Goal: Task Accomplishment & Management: Complete application form

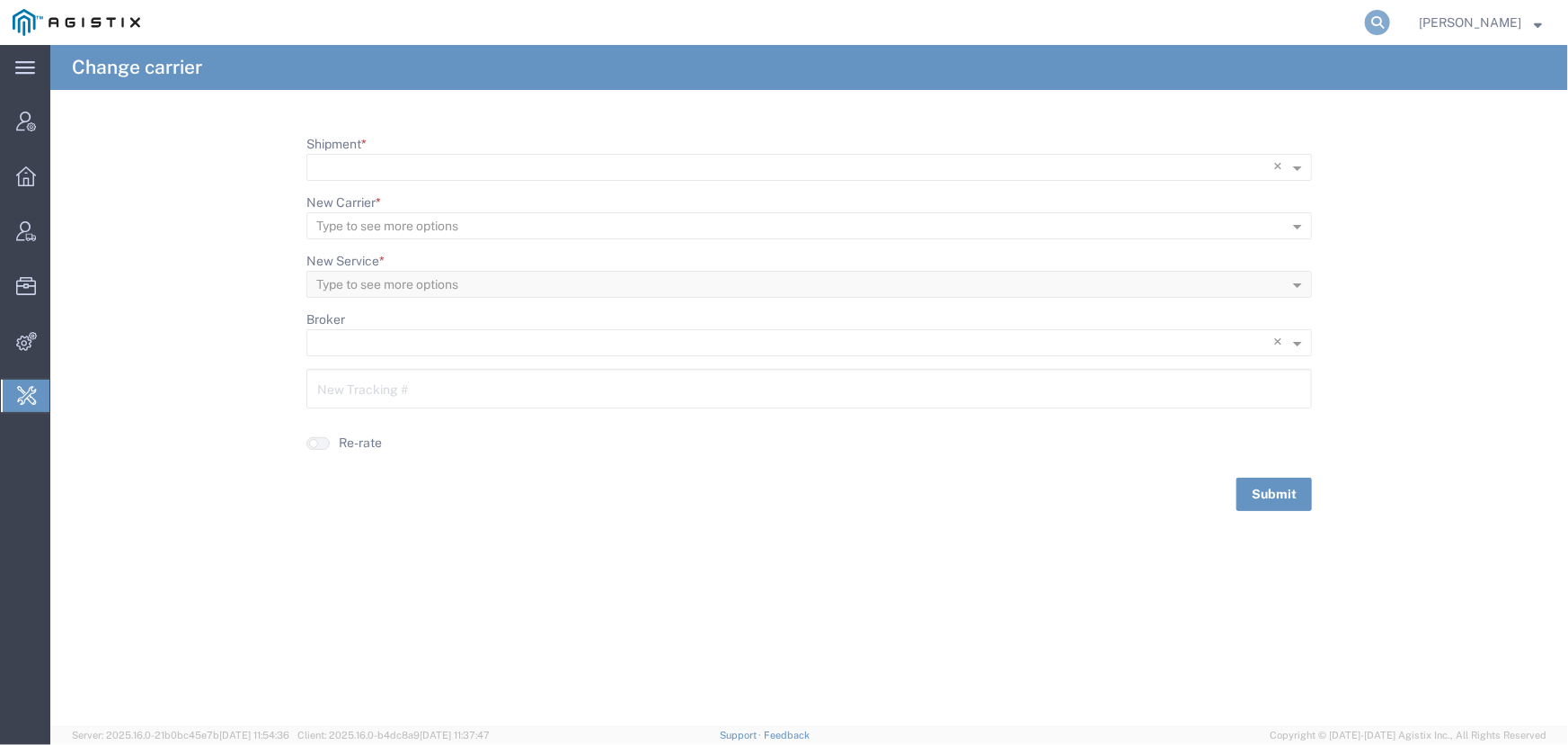
click at [1370, 24] on icon at bounding box center [1376, 22] width 25 height 25
type input "[EMAIL_ADDRESS][PERSON_NAME][DOMAIN_NAME]"
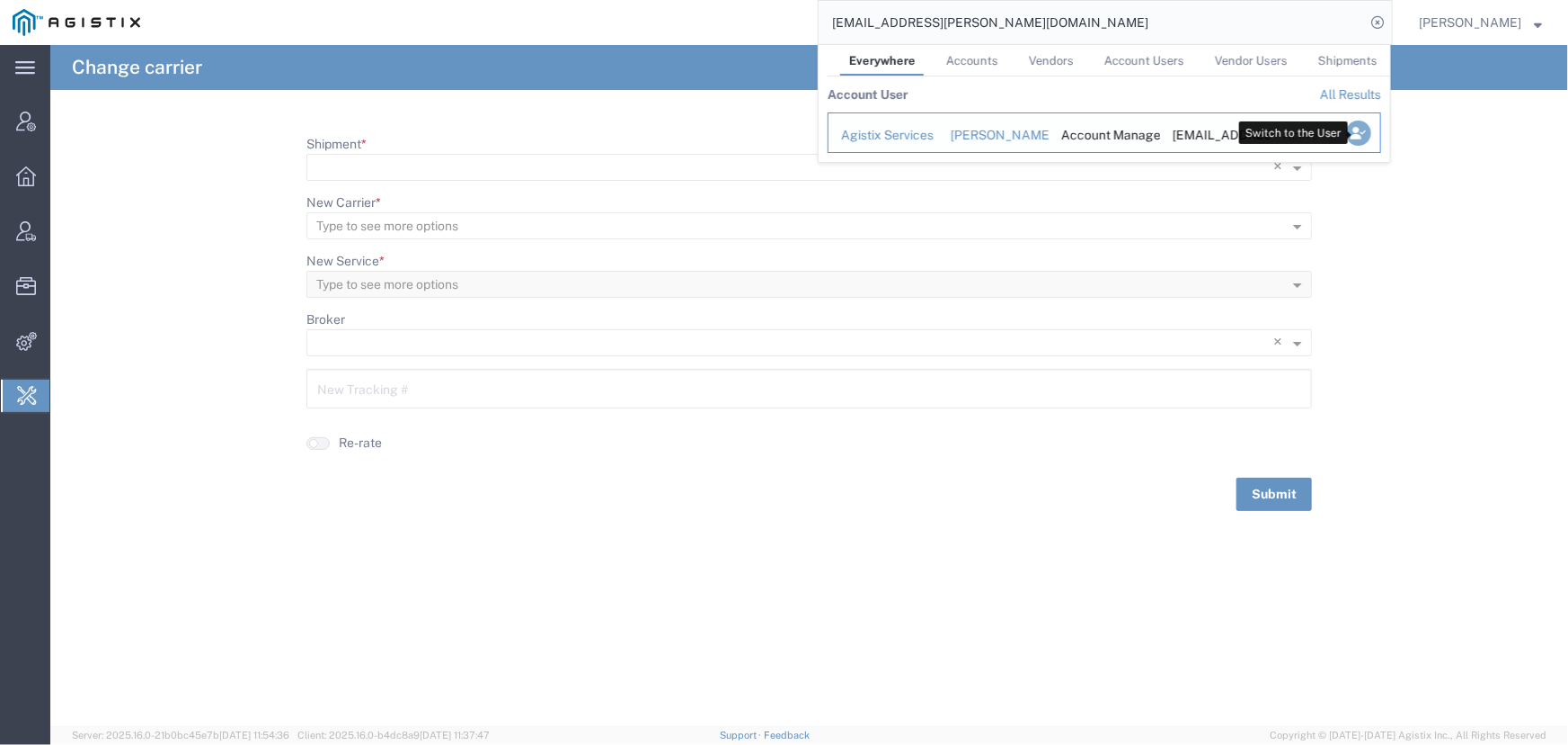
click at [1359, 124] on icon "Search Results" at bounding box center [1358, 132] width 25 height 25
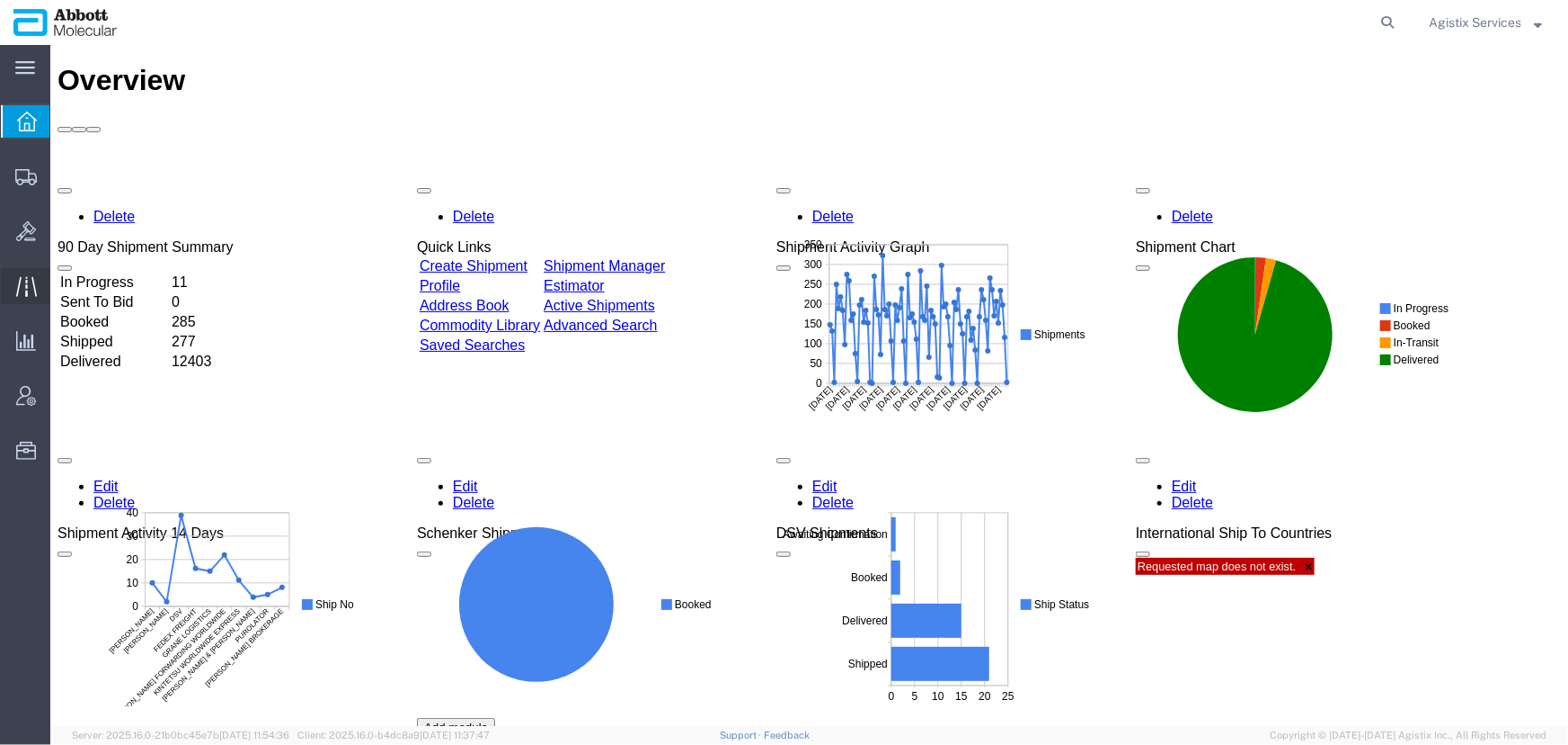
click at [31, 288] on icon at bounding box center [26, 286] width 21 height 21
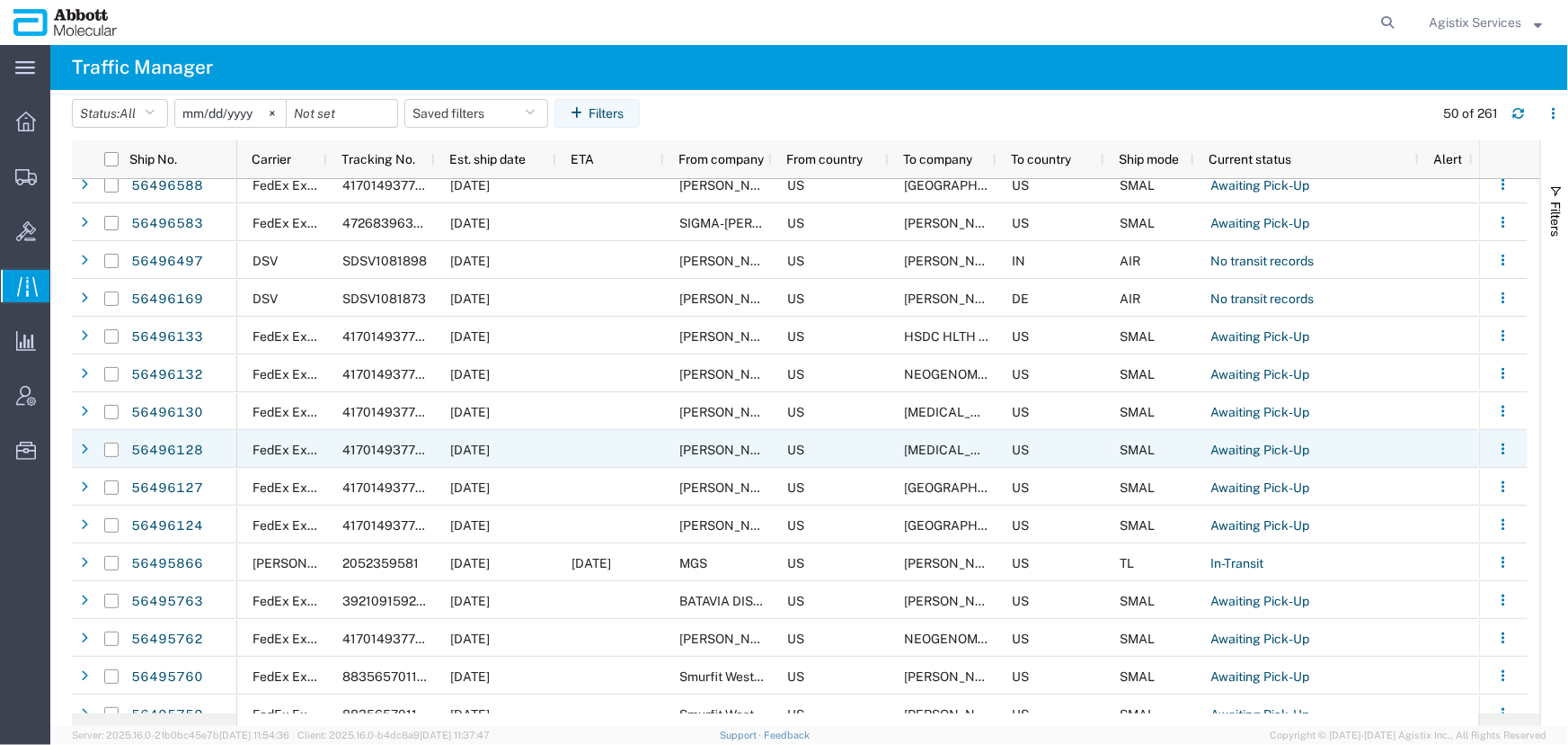
scroll to position [163, 0]
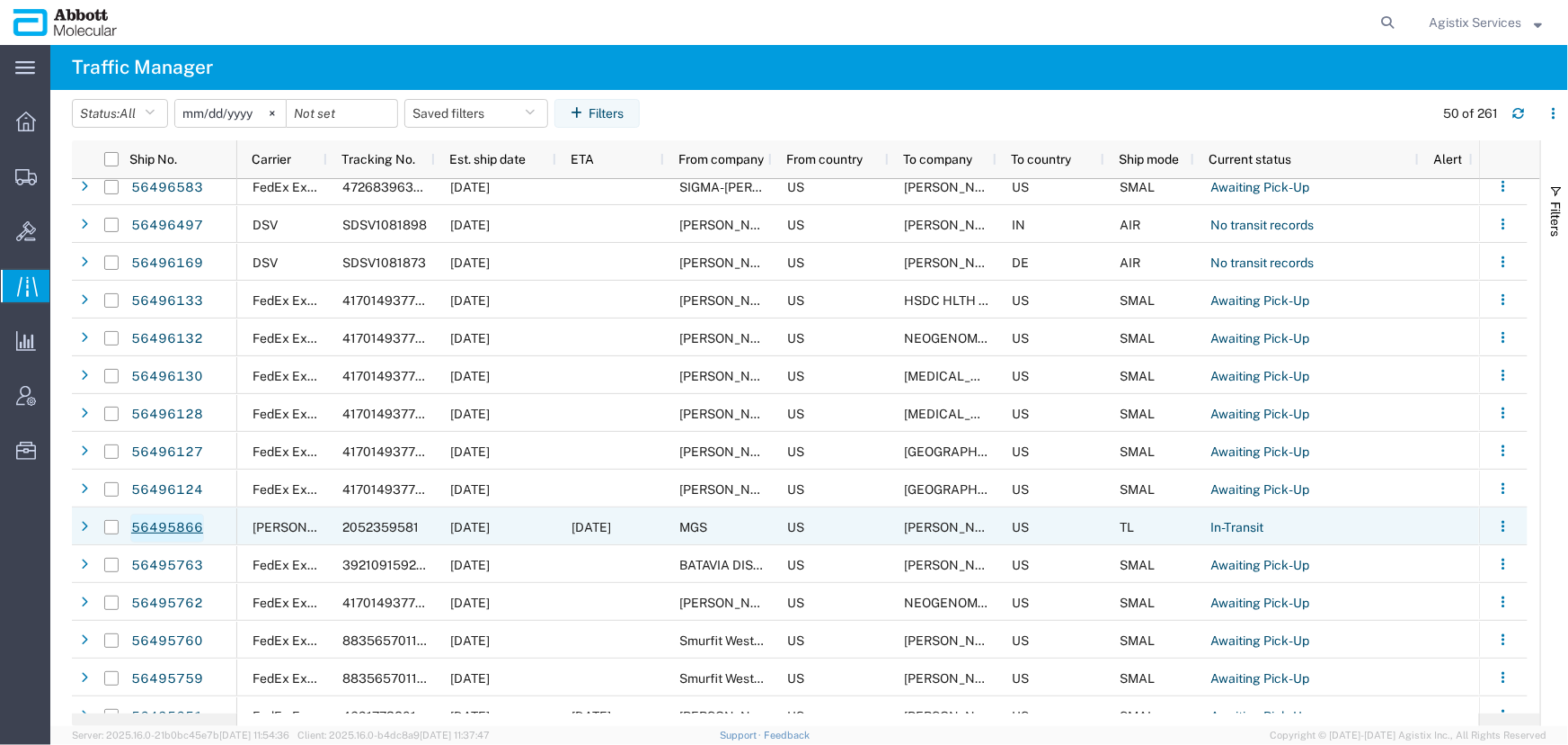
click at [175, 521] on link "56495866" at bounding box center [167, 528] width 74 height 29
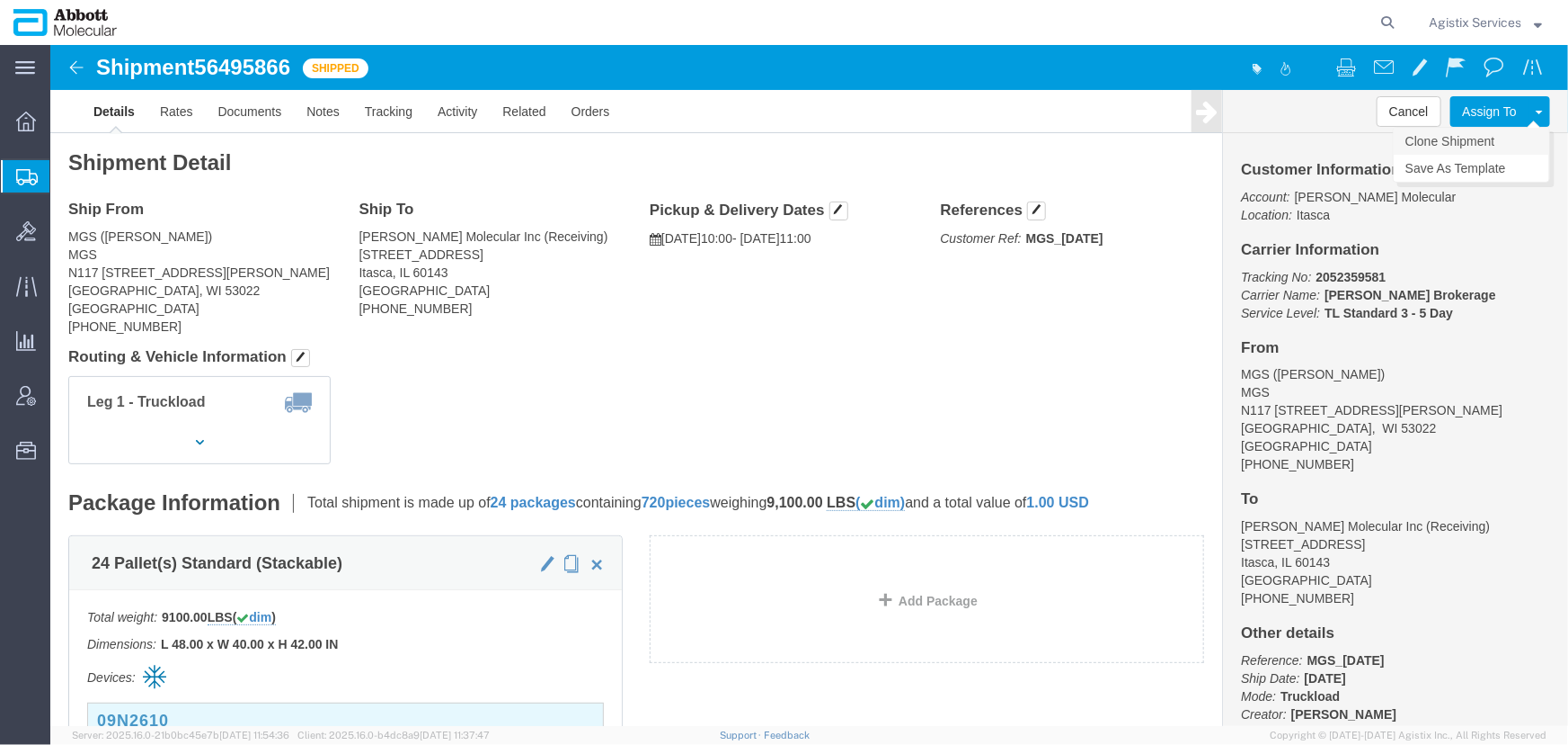
click link "Clone Shipment"
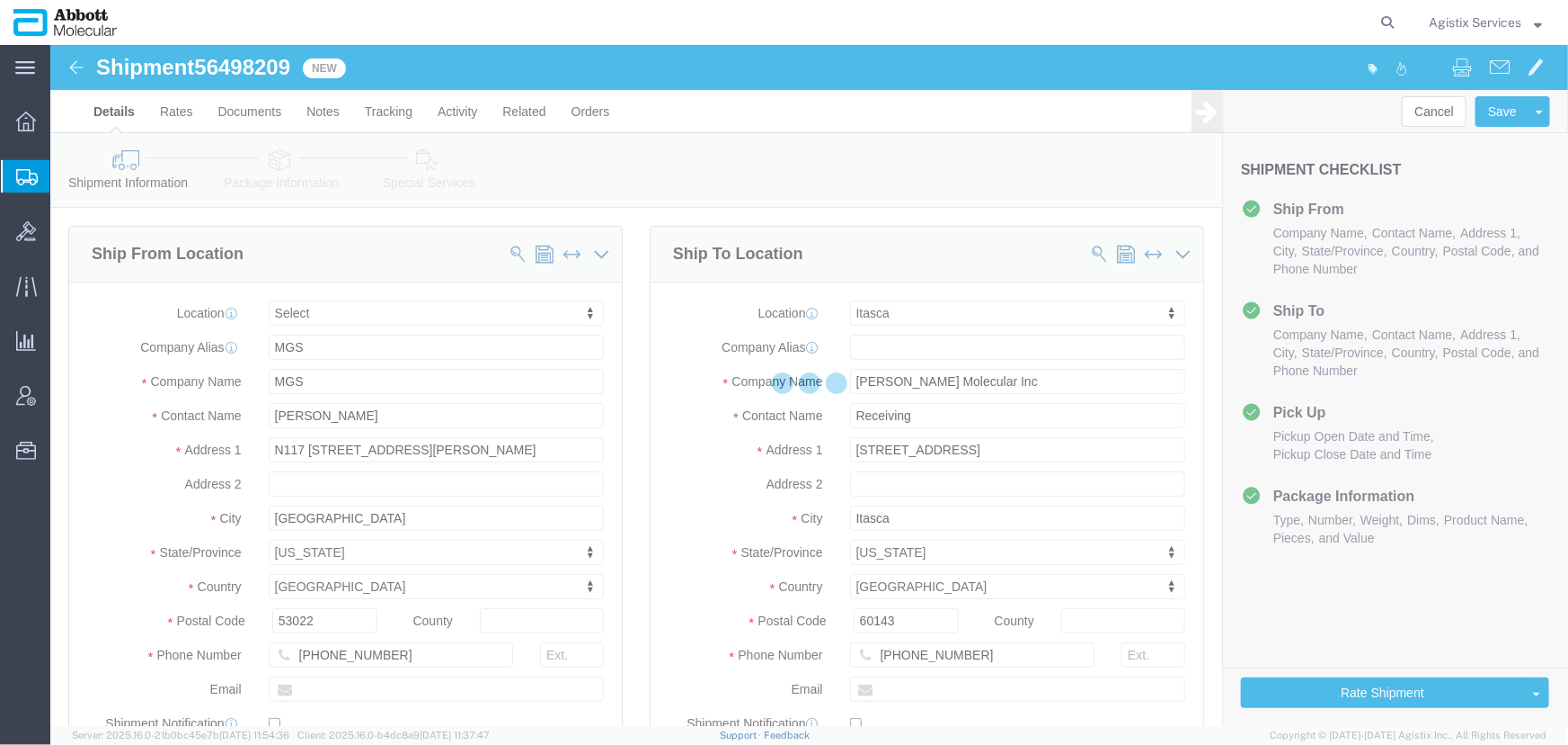
select select
select select "48454"
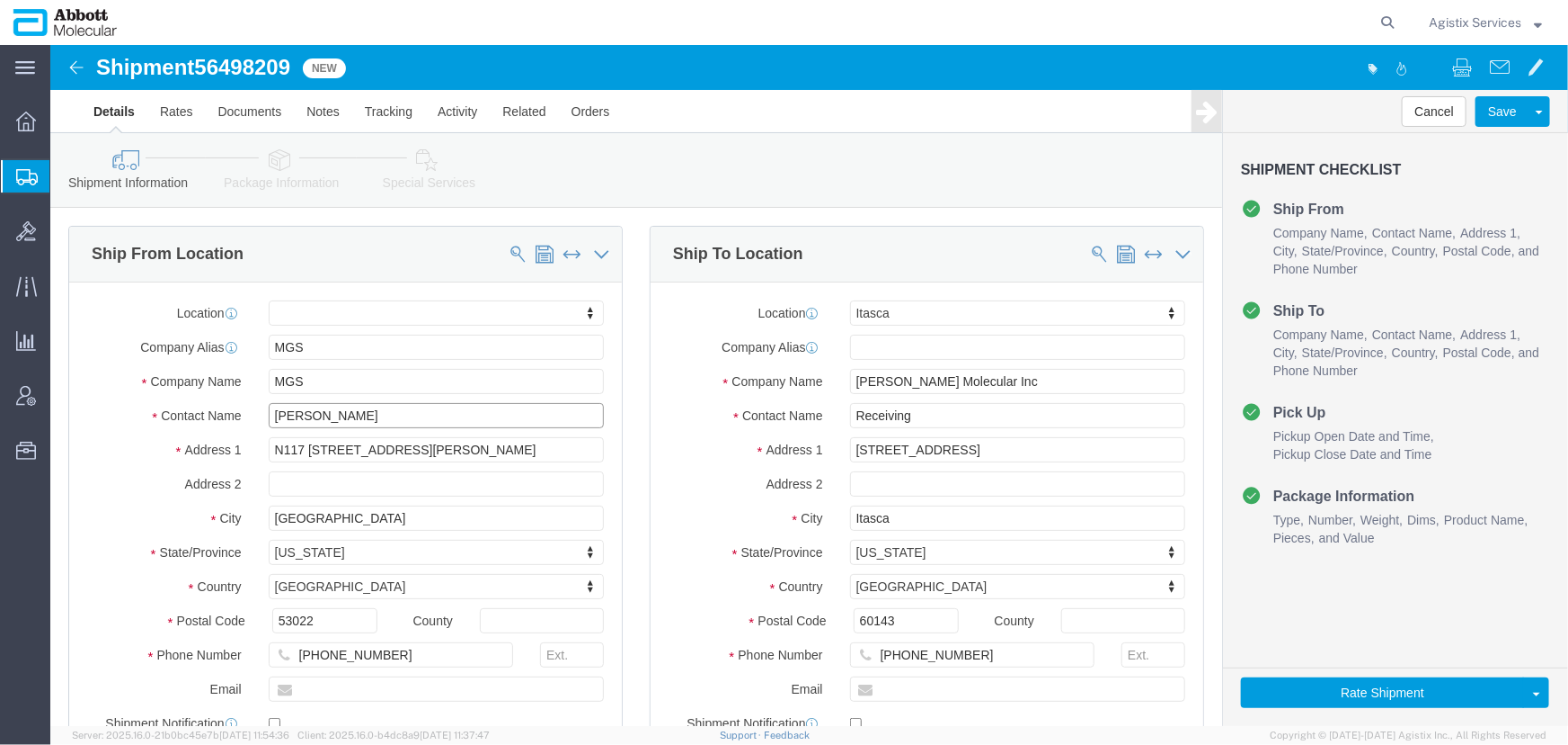
drag, startPoint x: 325, startPoint y: 371, endPoint x: 92, endPoint y: 353, distance: 233.7
click div "Location My Profile Location [GEOGRAPHIC_DATA] [GEOGRAPHIC_DATA] Receiving - 14…"
type input "Test JJ"
drag, startPoint x: 911, startPoint y: 373, endPoint x: 660, endPoint y: 362, distance: 251.2
click div "Contact Name Receiving"
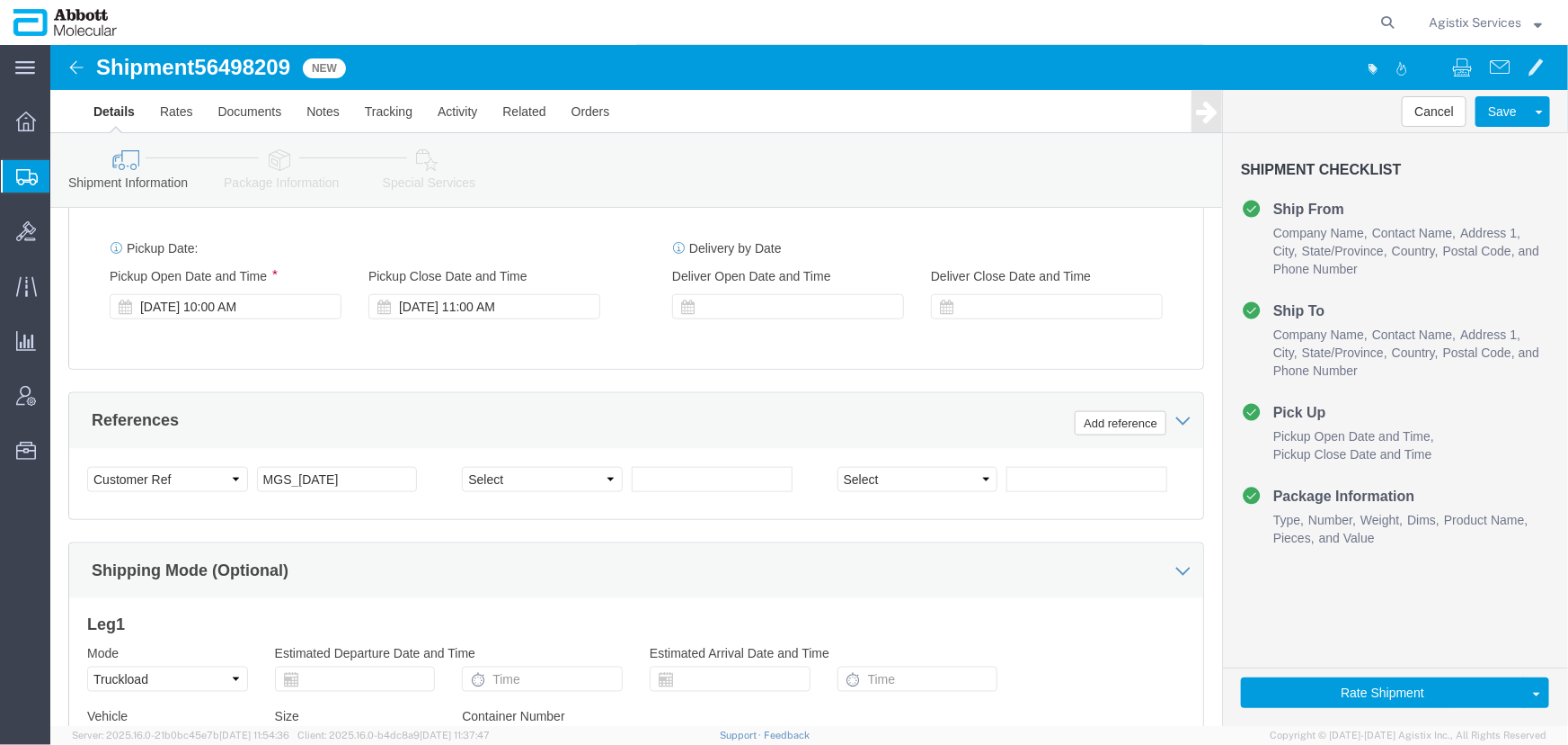
scroll to position [980, 0]
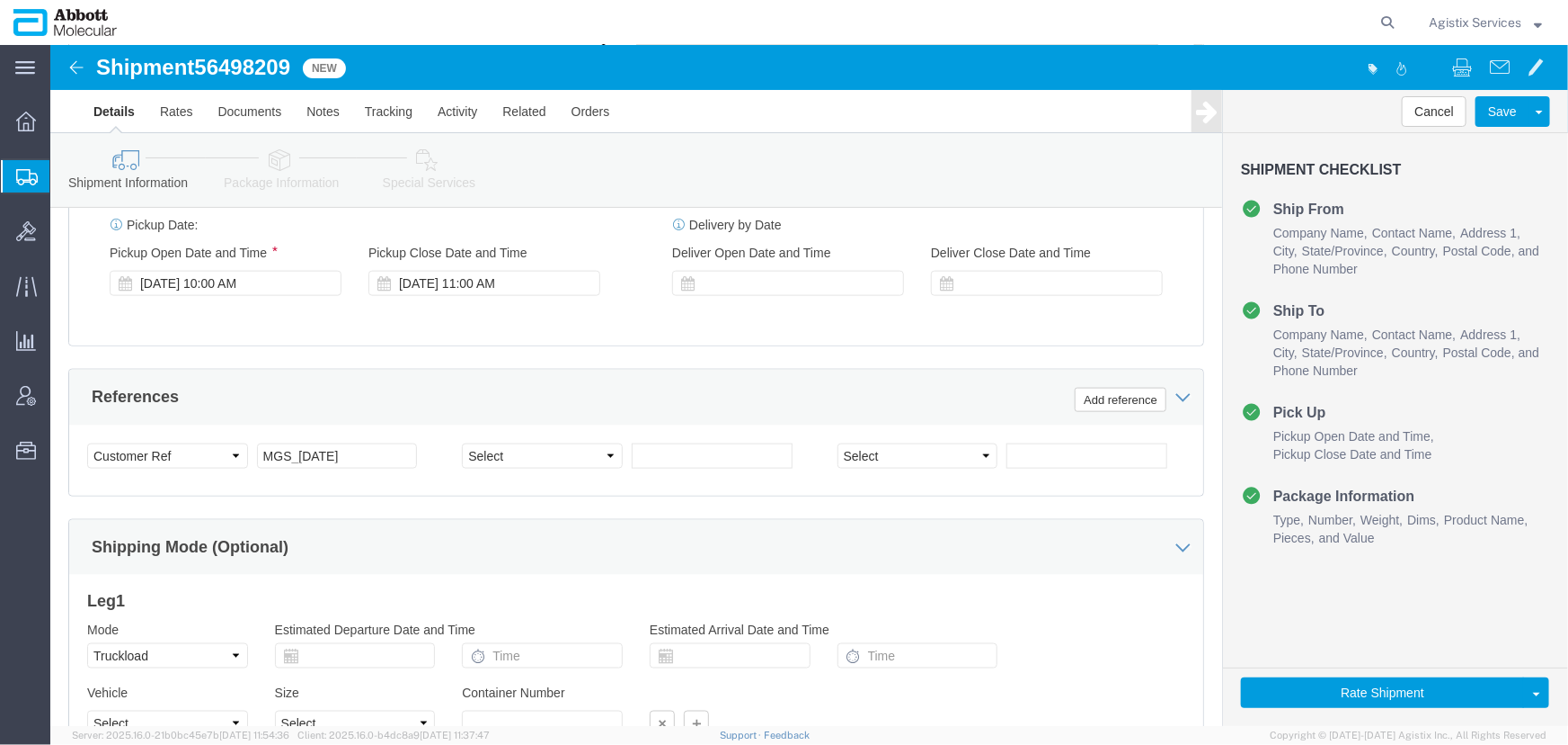
type input "JJ Test"
drag, startPoint x: 312, startPoint y: 409, endPoint x: 114, endPoint y: 390, distance: 198.9
click div "Select Account Type Activity ID Airline Appointment Number ASN Batch Request # …"
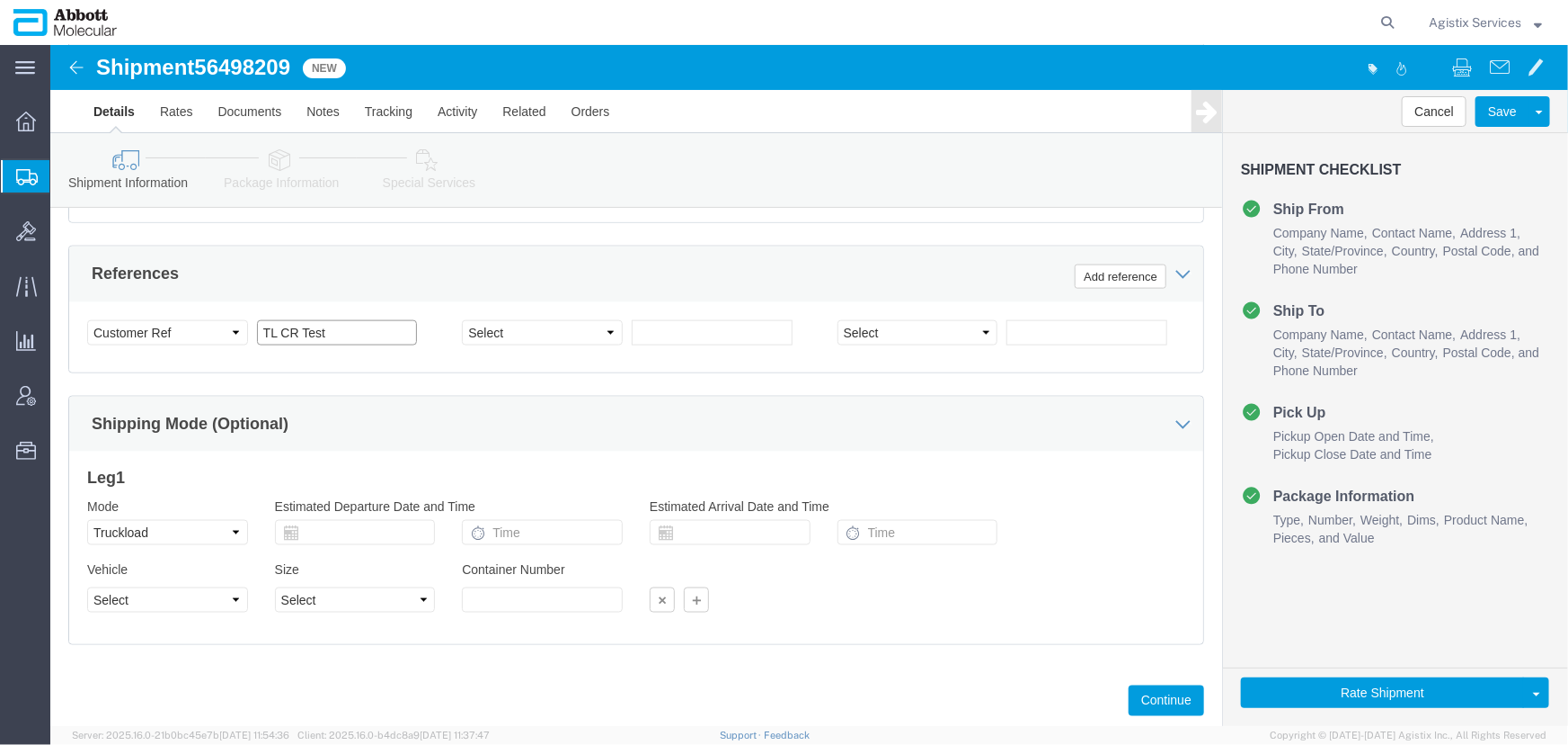
scroll to position [1144, 0]
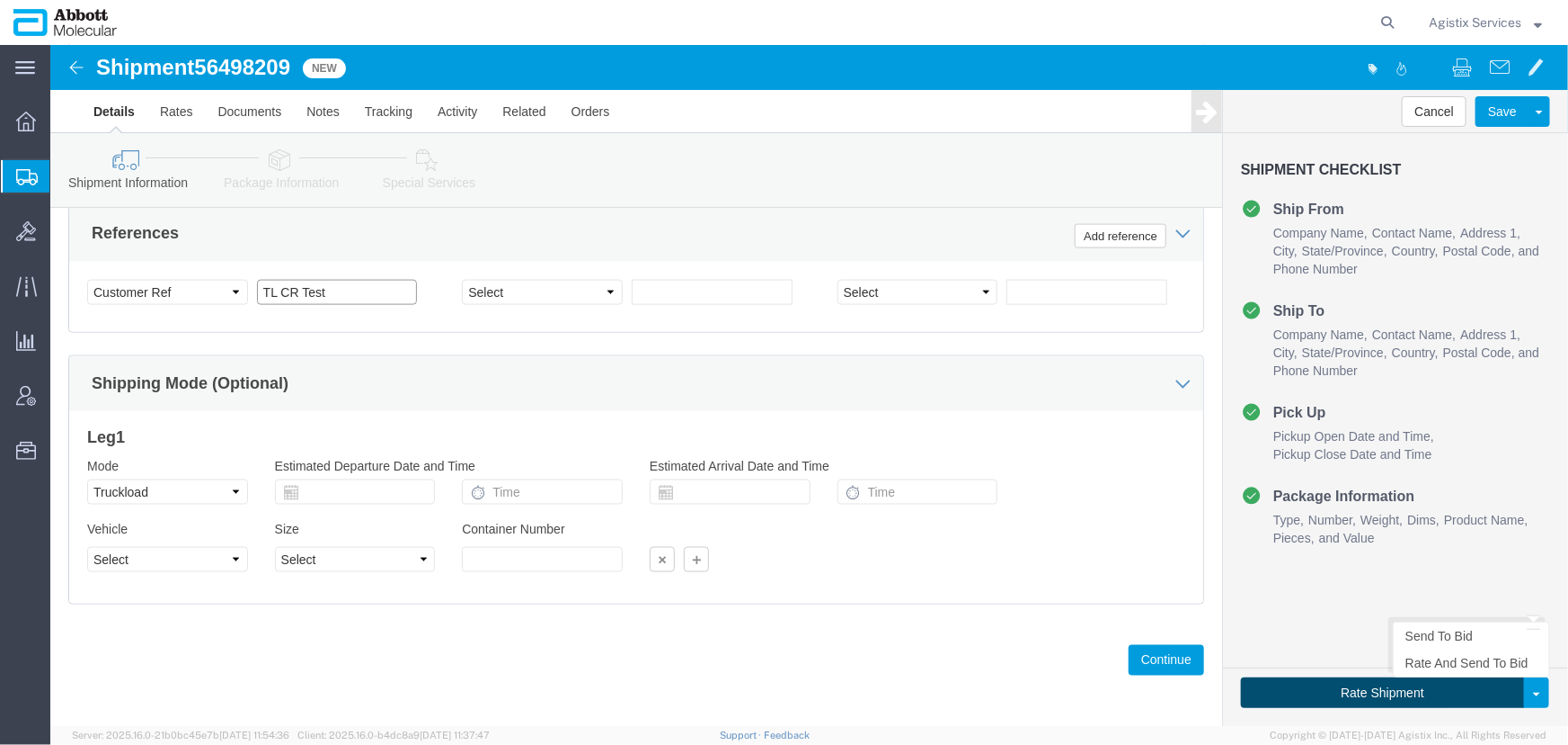
type input "TL CR Test"
click button "Rate Shipment"
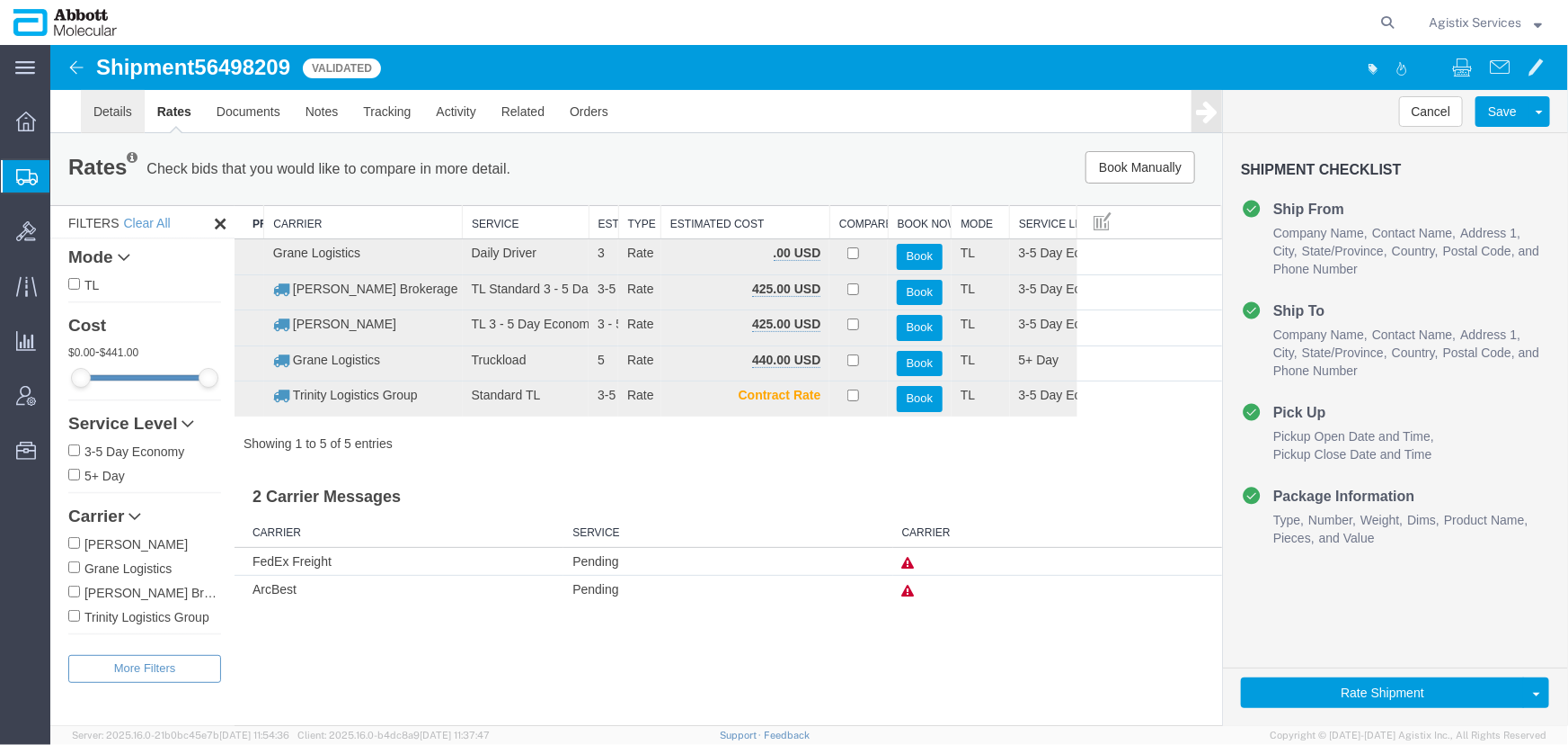
click at [107, 111] on link "Details" at bounding box center [112, 111] width 64 height 43
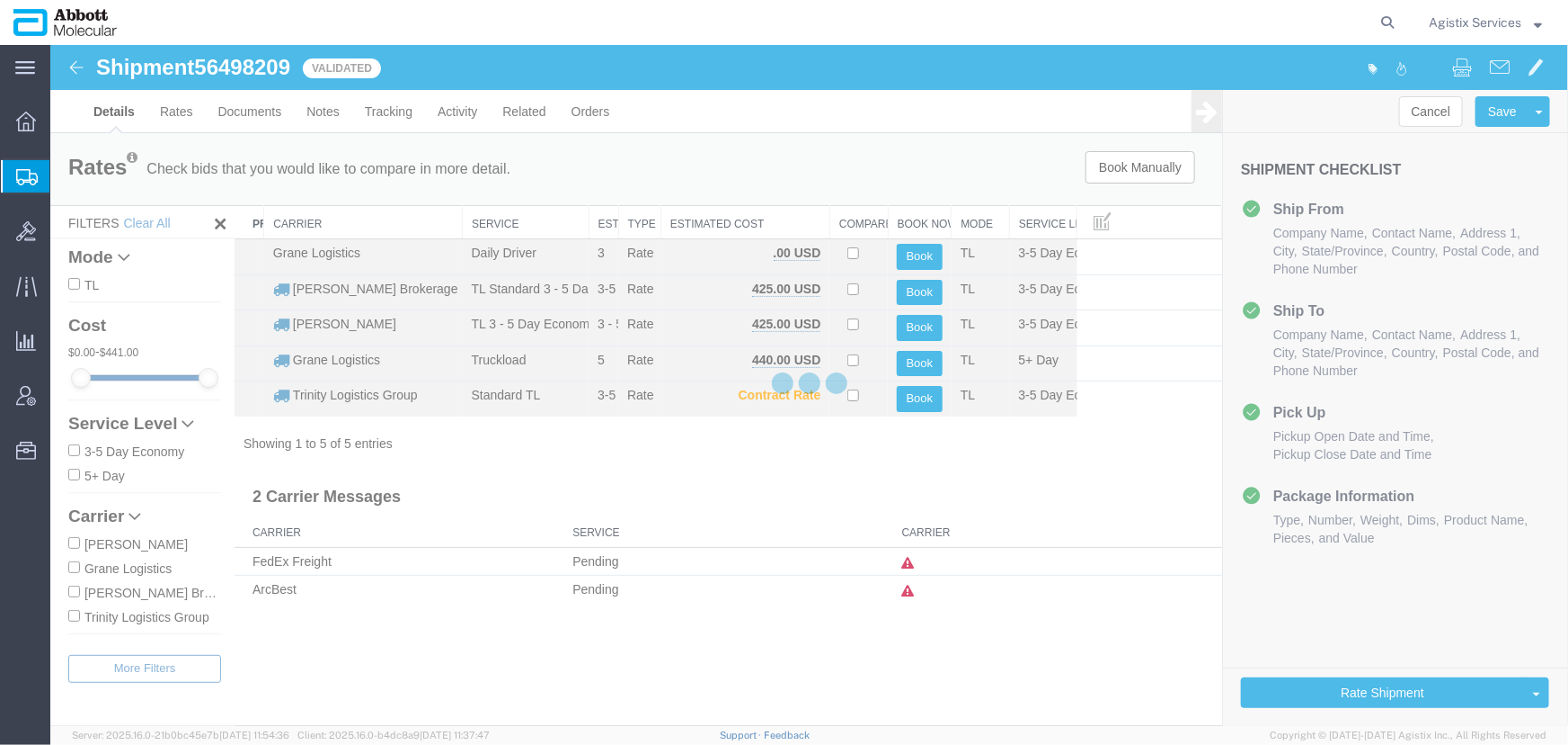
select select "48454"
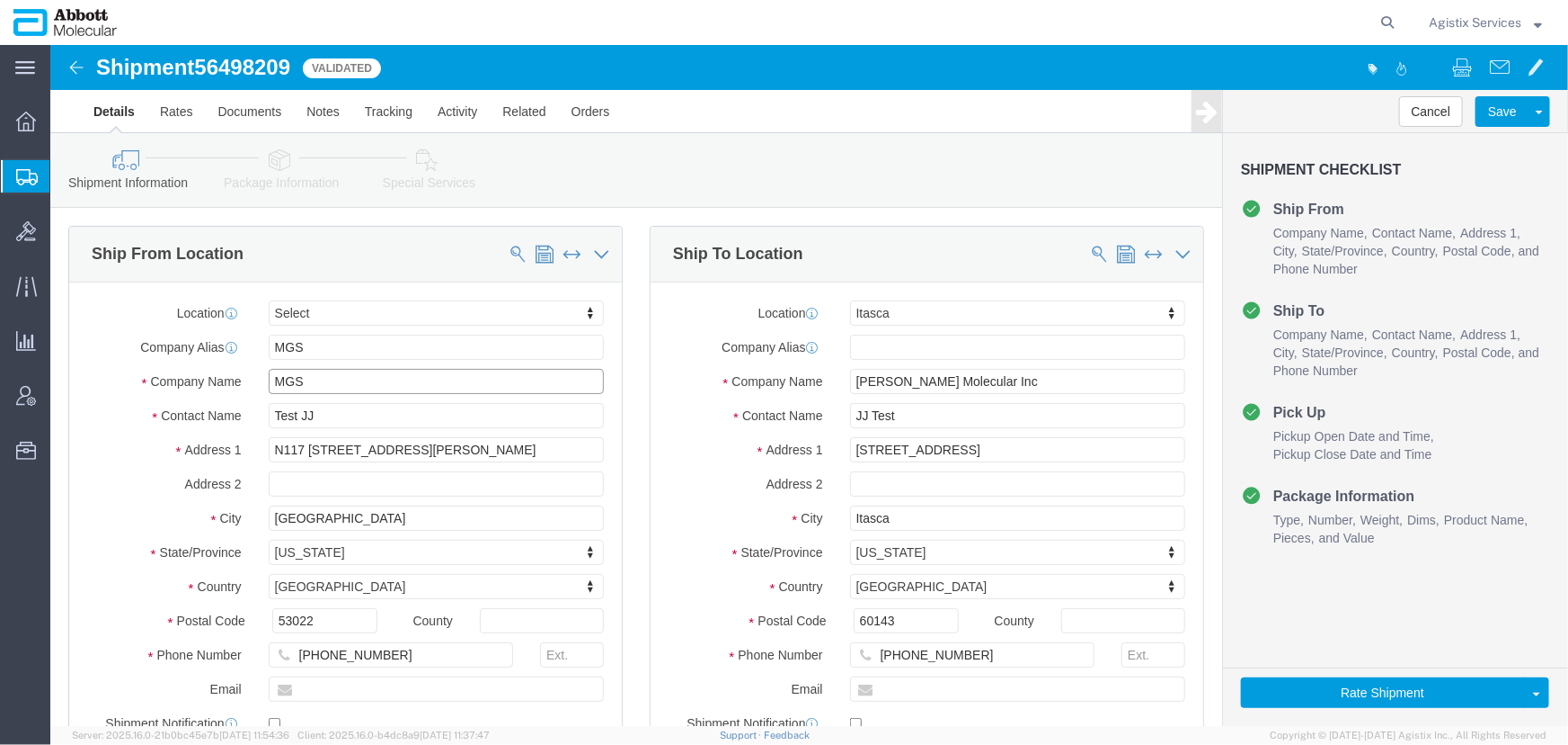
drag, startPoint x: 266, startPoint y: 335, endPoint x: 161, endPoint y: 316, distance: 106.7
click div "Location Select Select My Profile Location [GEOGRAPHIC_DATA] Des Plaines Receiv…"
type input "Test Company"
drag, startPoint x: 404, startPoint y: 406, endPoint x: 72, endPoint y: 385, distance: 332.7
click div "Location Select Select My Profile Location [GEOGRAPHIC_DATA] Des Plaines Receiv…"
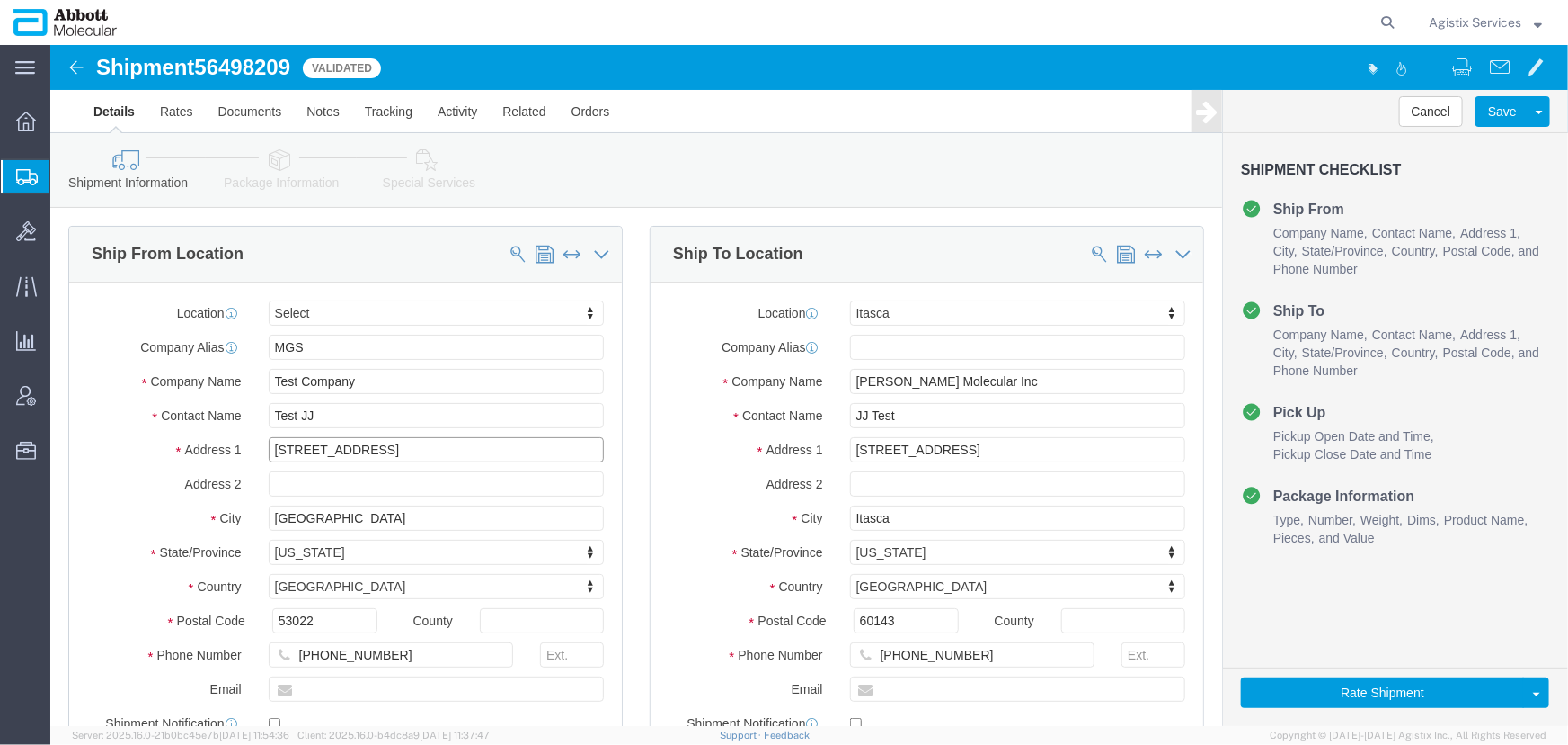
type input "[STREET_ADDRESS]"
drag, startPoint x: 317, startPoint y: 475, endPoint x: 123, endPoint y: 462, distance: 194.4
click div "City [GEOGRAPHIC_DATA]"
type input "T"
type input "Murrieta"
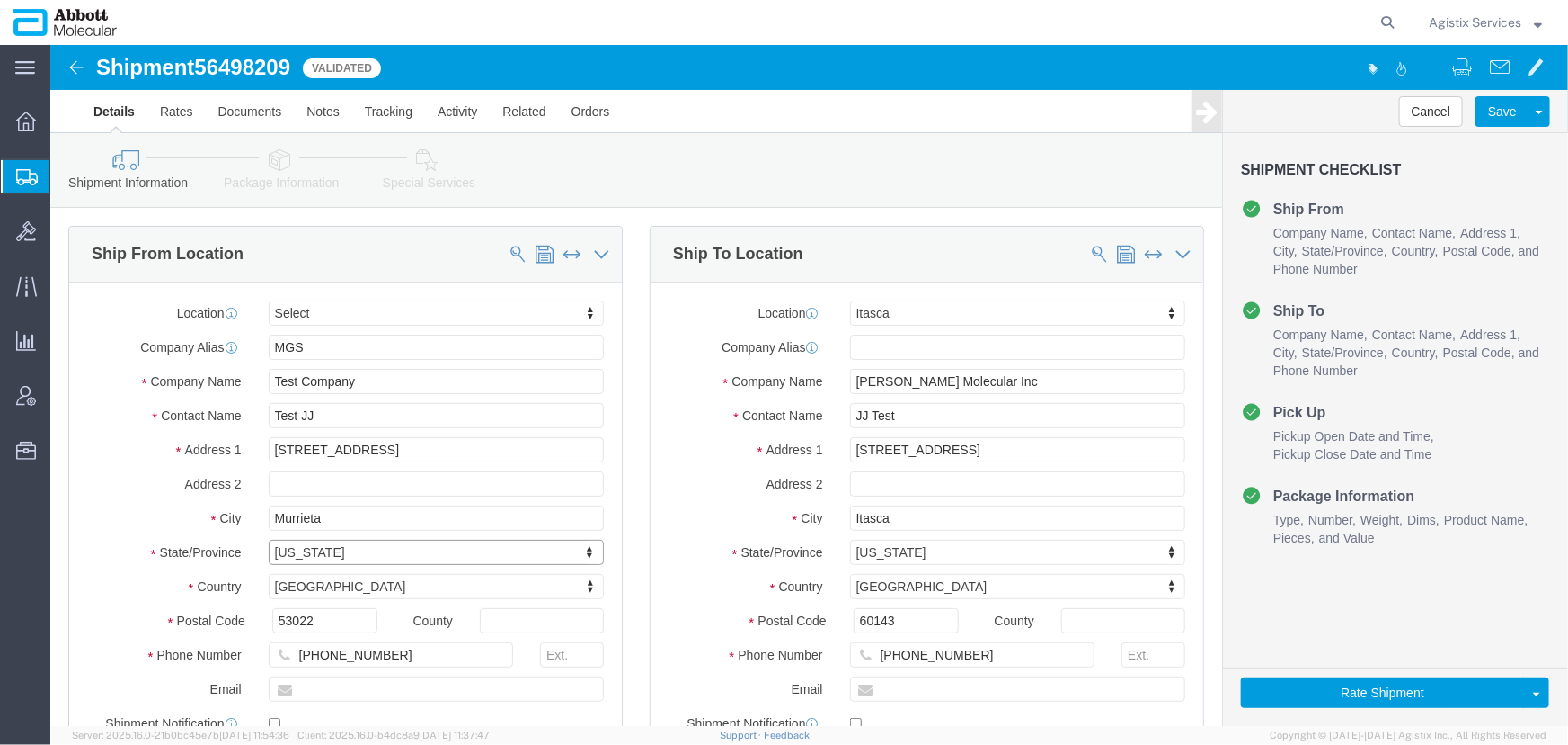
type input "c"
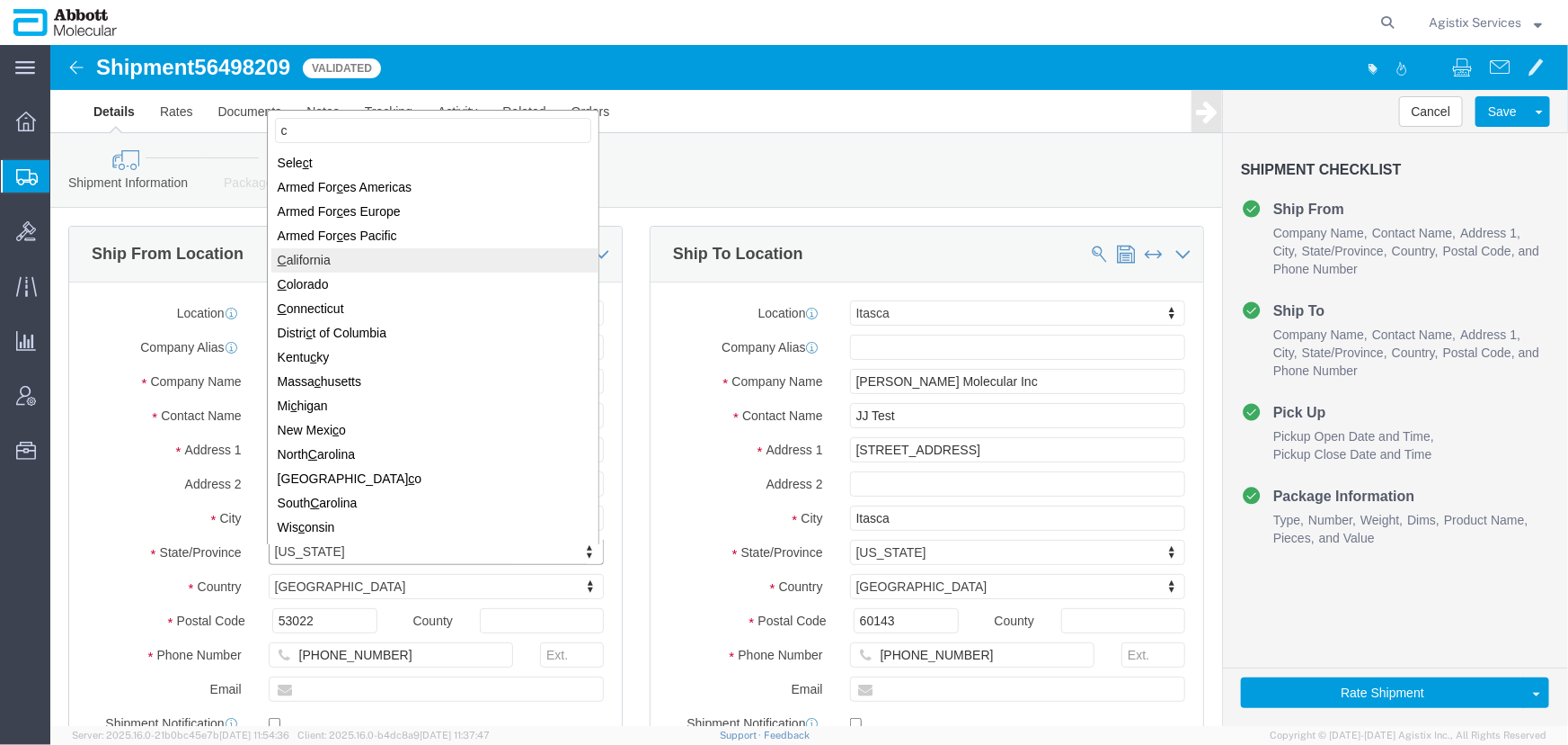
select select "CA"
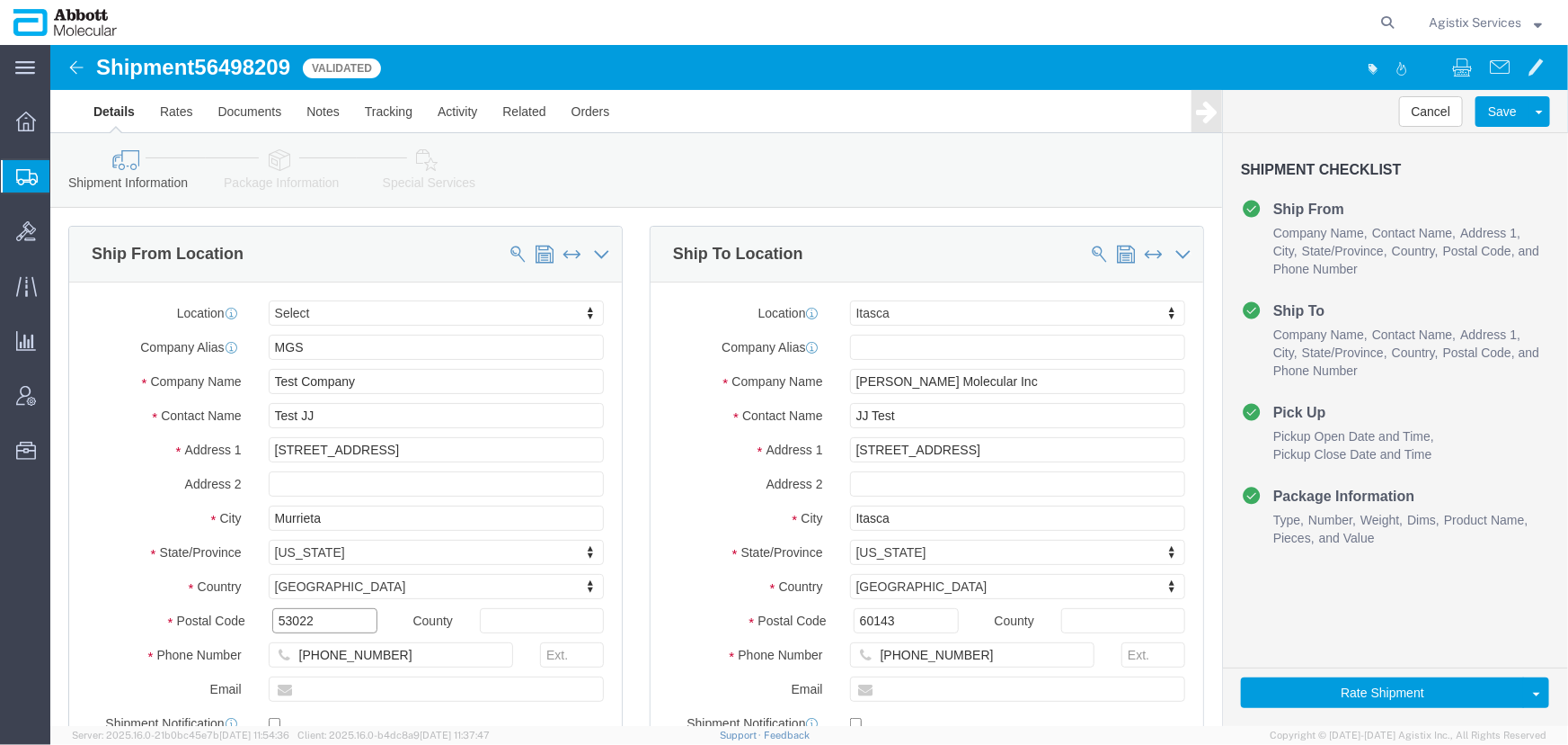
drag, startPoint x: 290, startPoint y: 575, endPoint x: 99, endPoint y: 562, distance: 191.4
click div "Postal Code 53022"
type input "925562"
drag, startPoint x: 362, startPoint y: 613, endPoint x: 122, endPoint y: 596, distance: 240.6
click div "Phone Number [PHONE_NUMBER]"
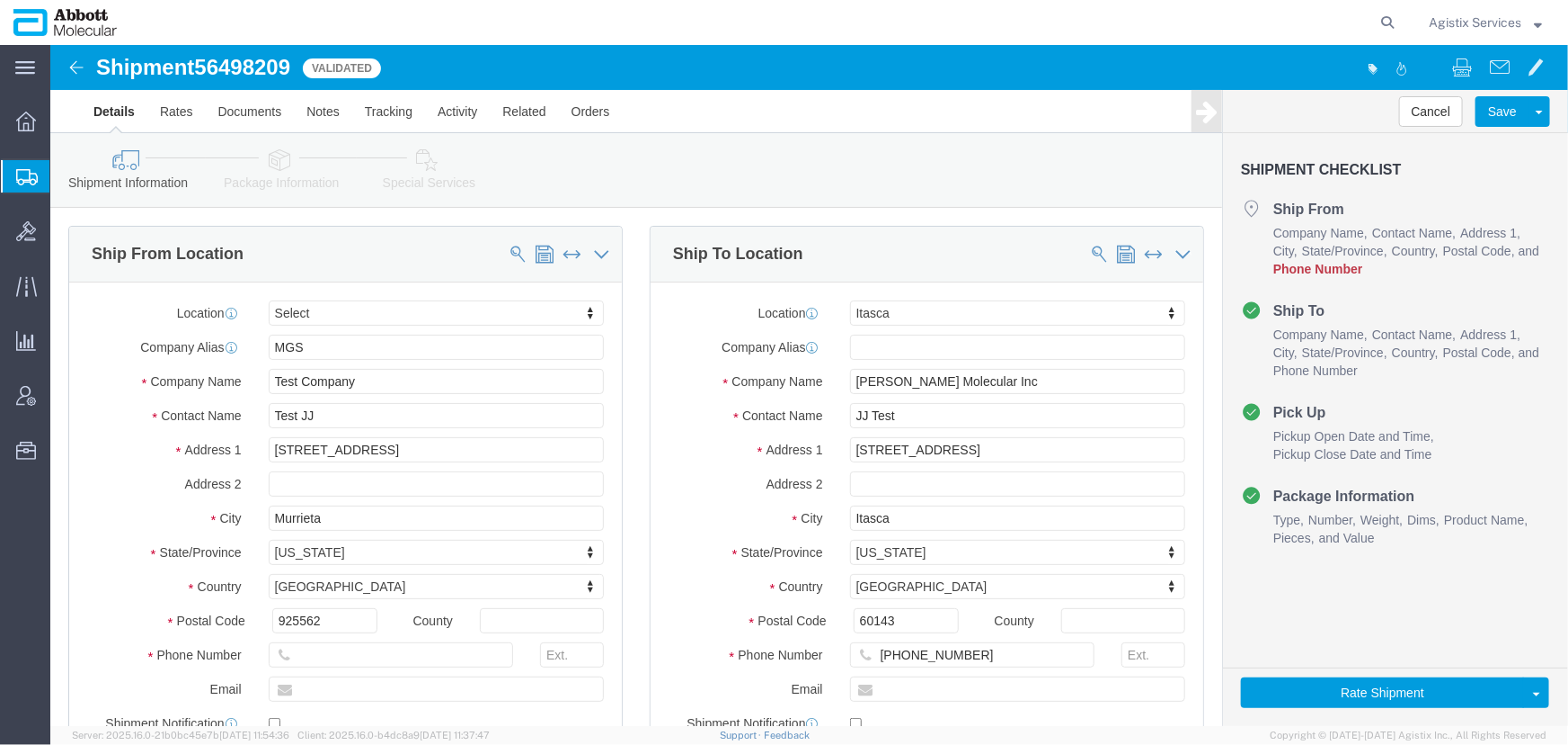
click label "Phone Number"
click input "text"
type input "5555555555"
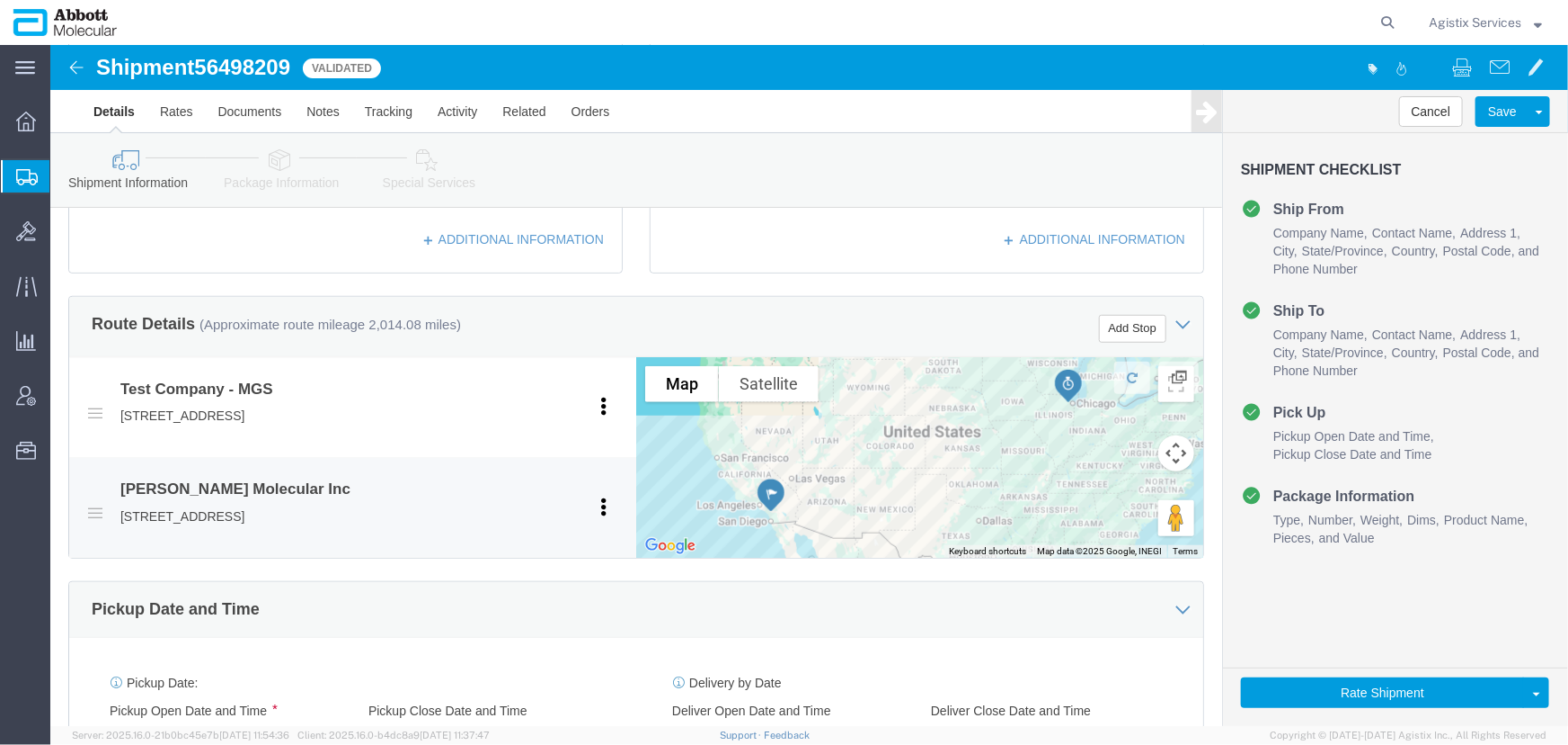
scroll to position [572, 0]
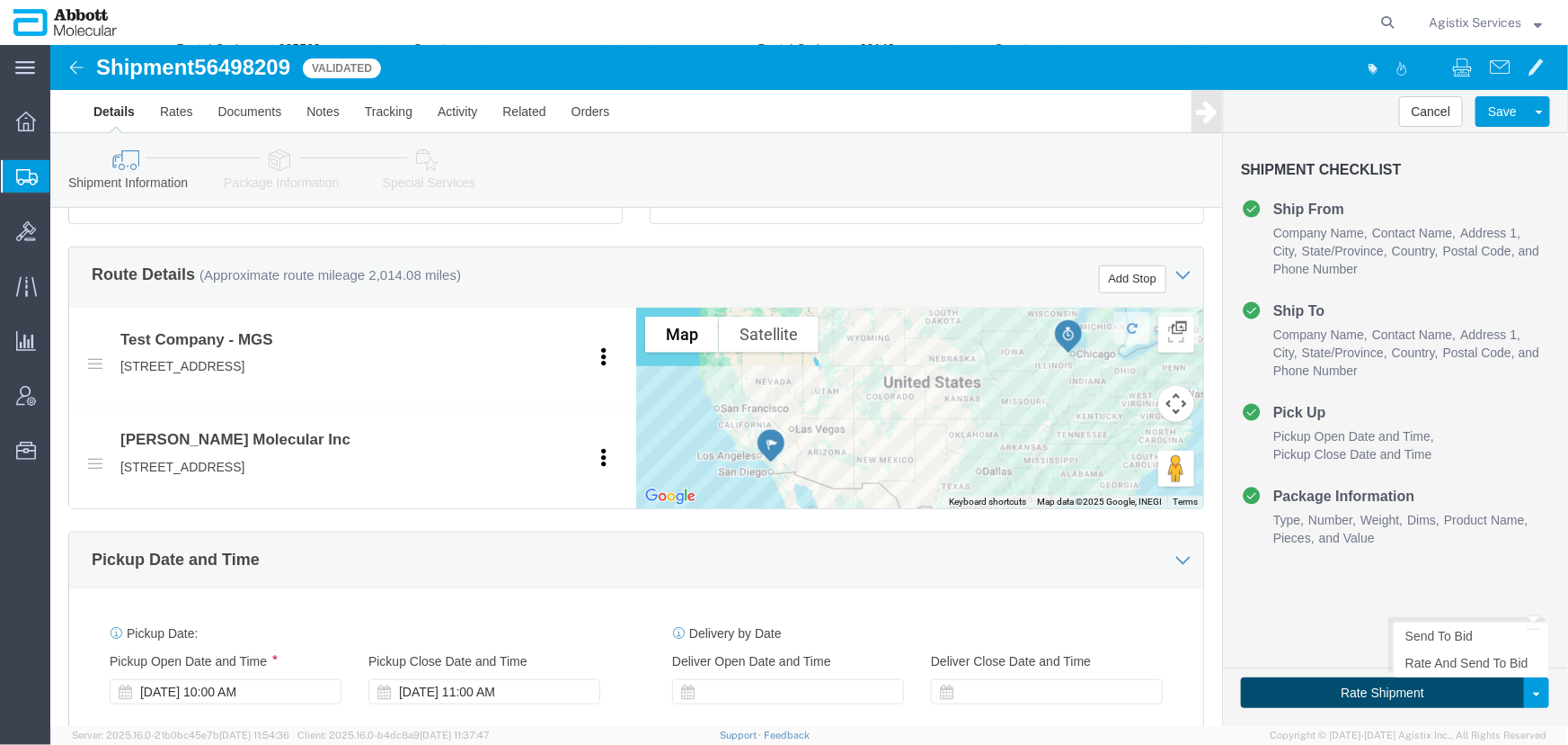
click button "Rate Shipment"
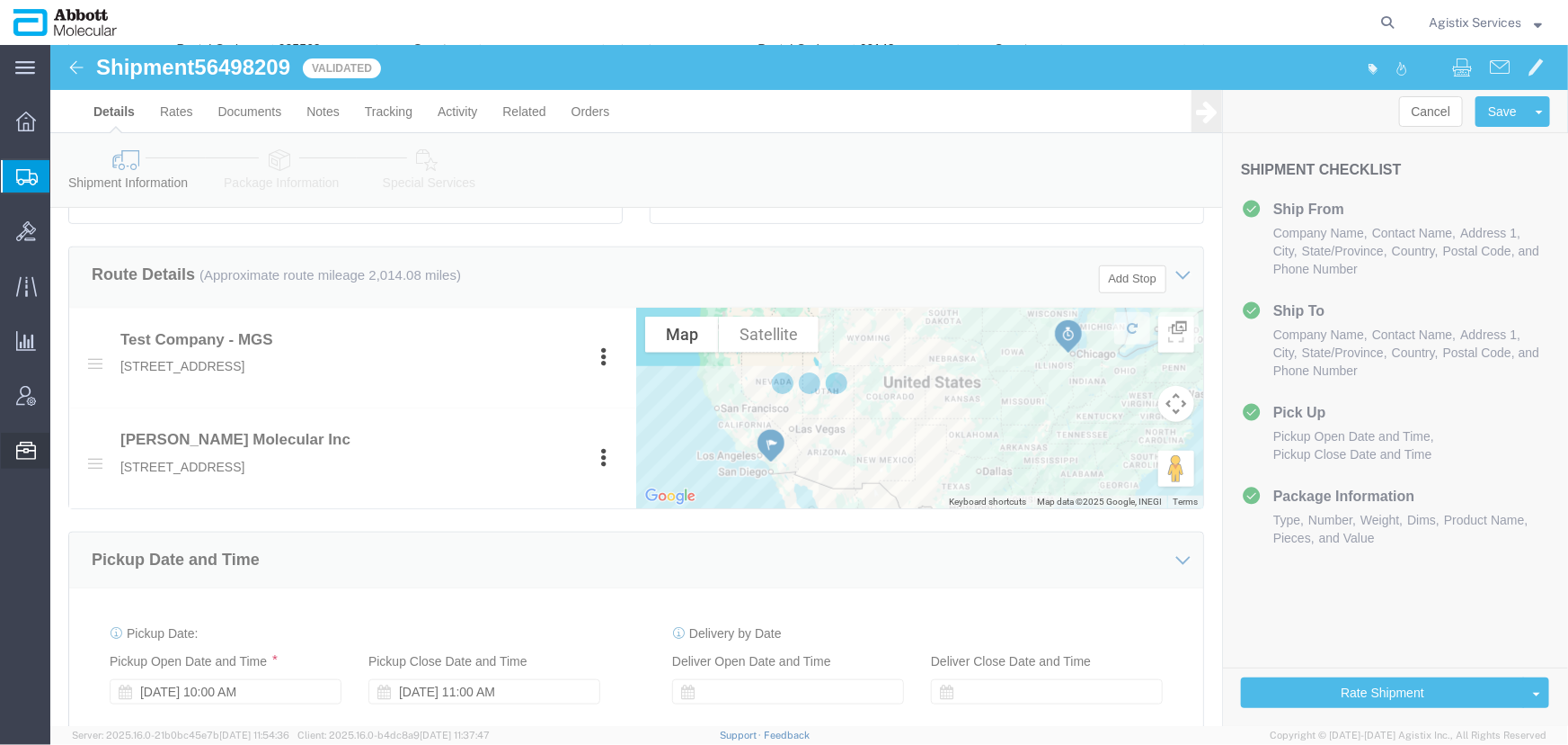
select select "48454"
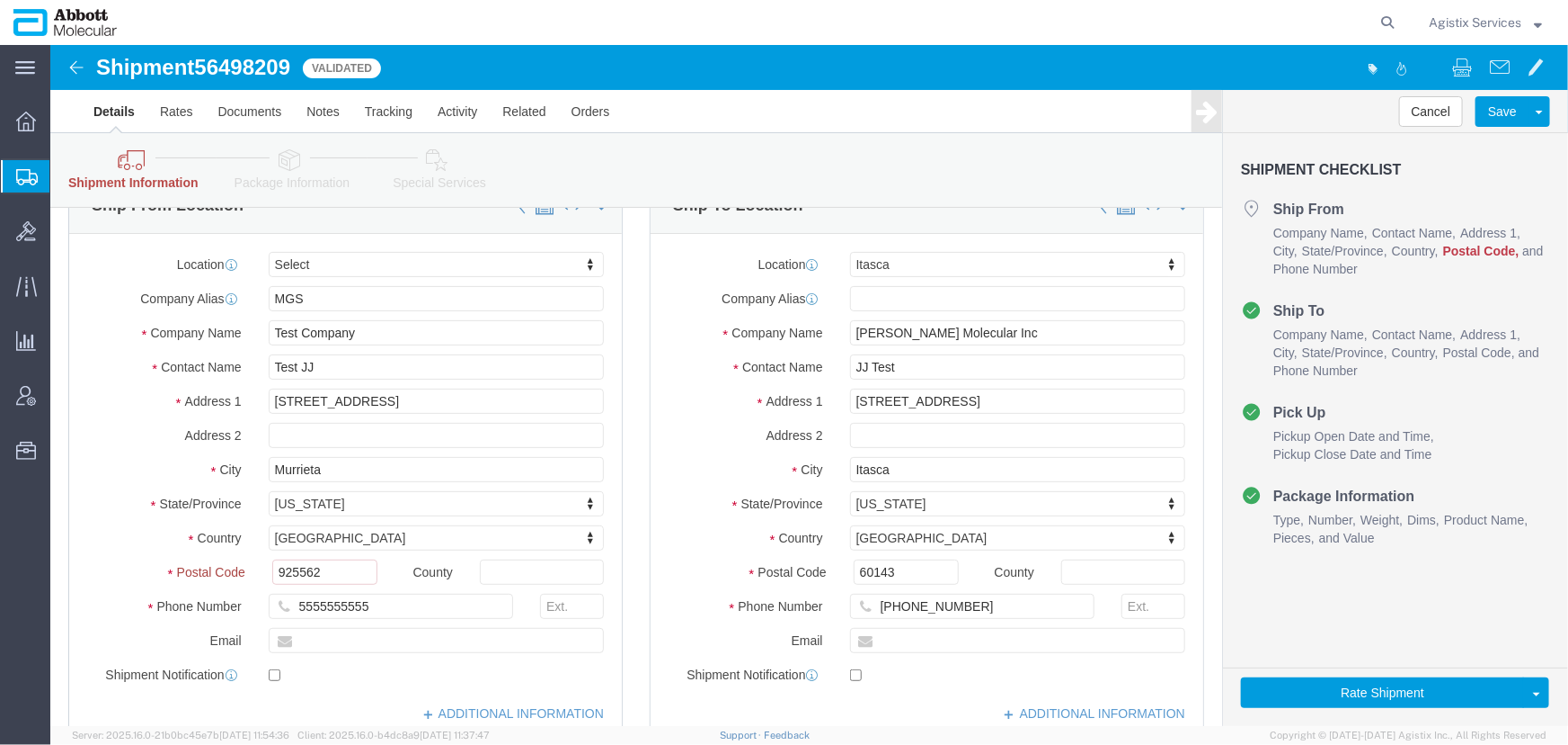
scroll to position [81, 0]
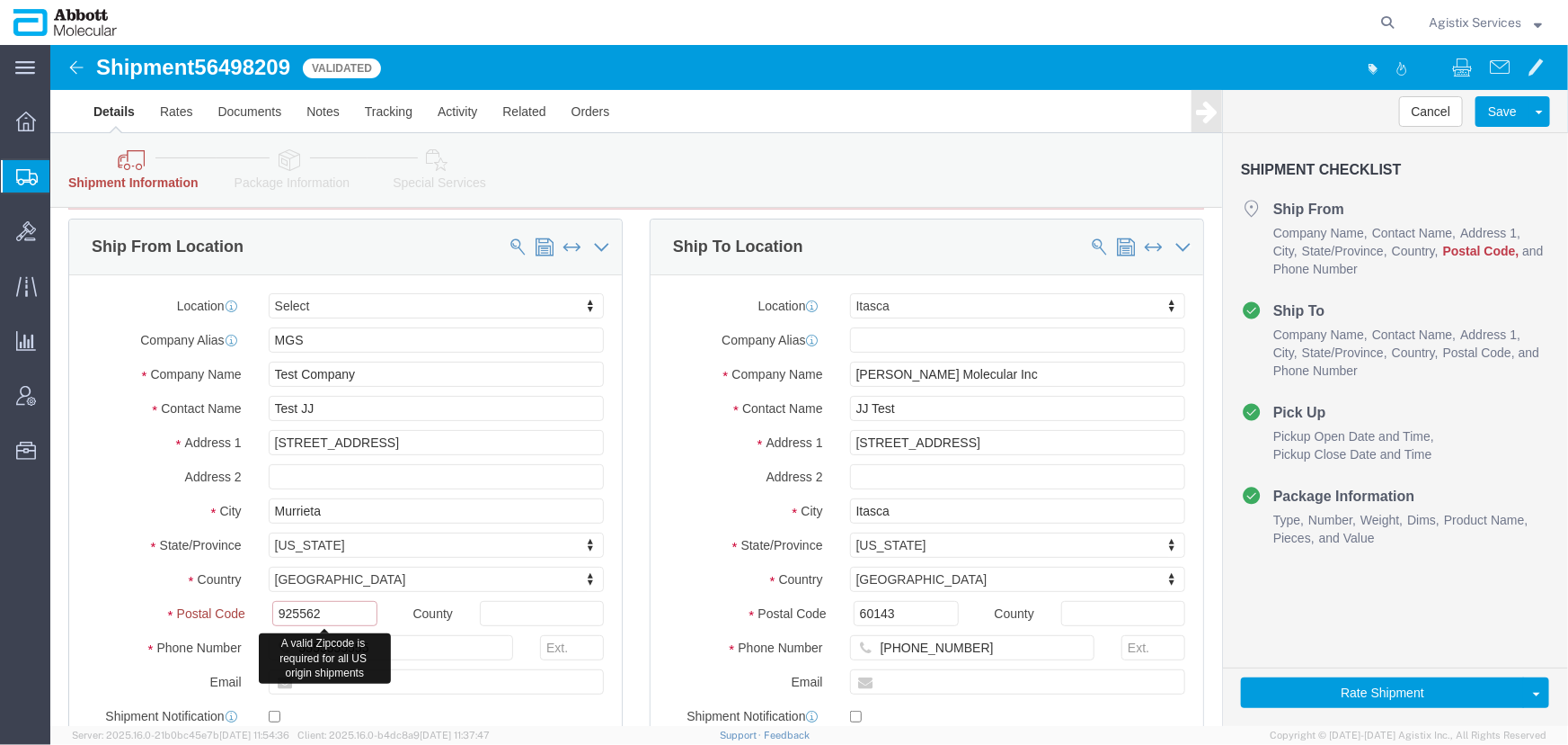
click input "925562"
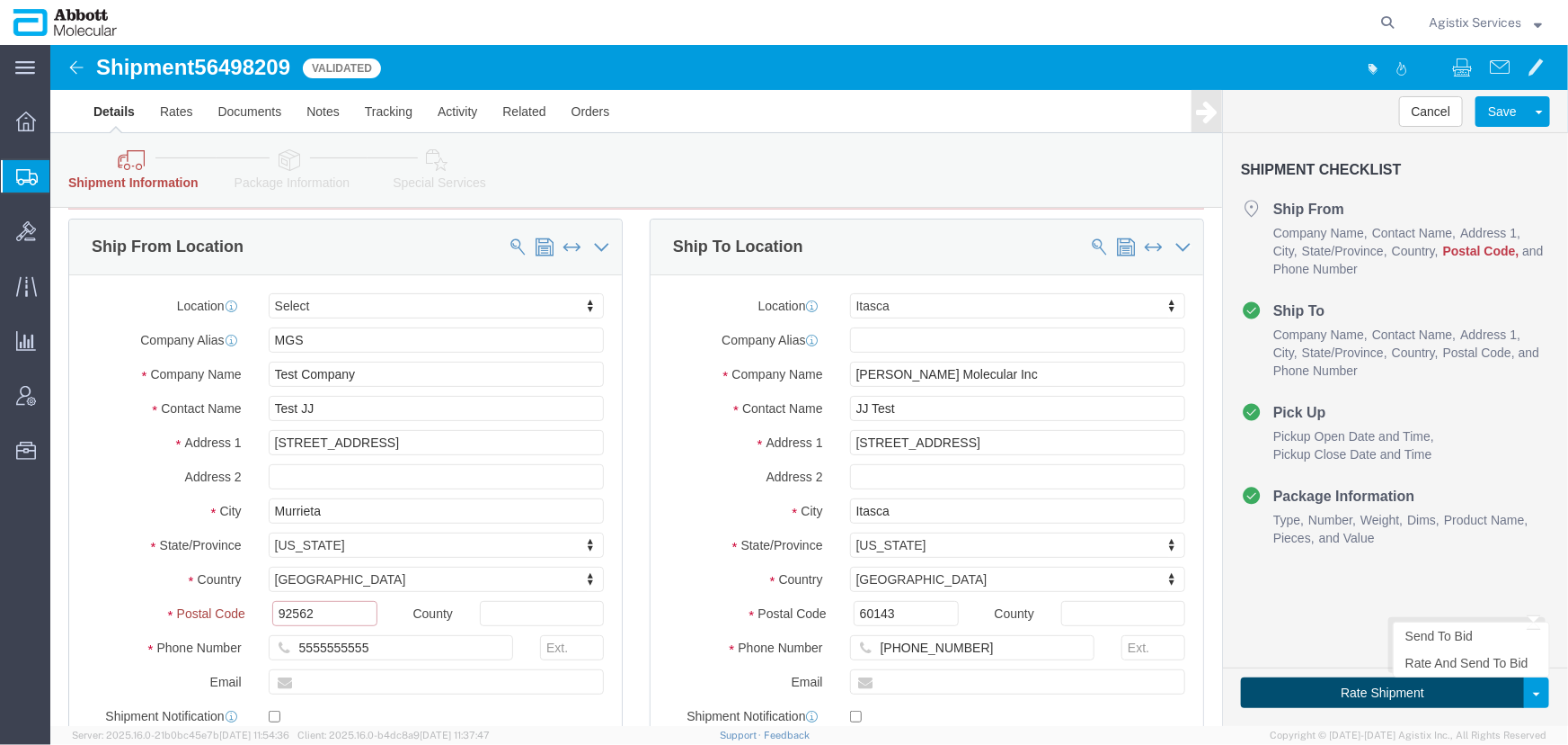
type input "92562"
click button "Rate Shipment"
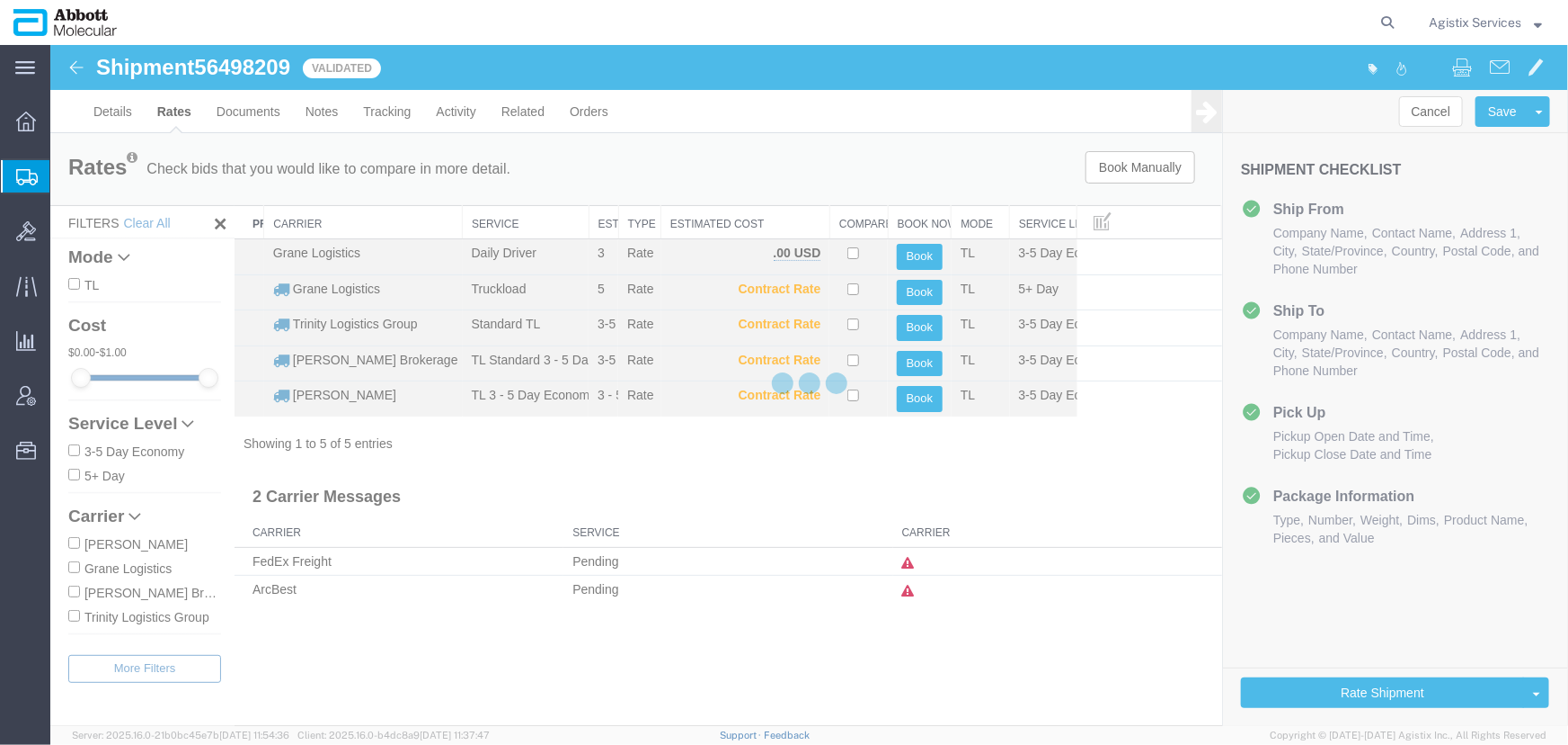
scroll to position [0, 0]
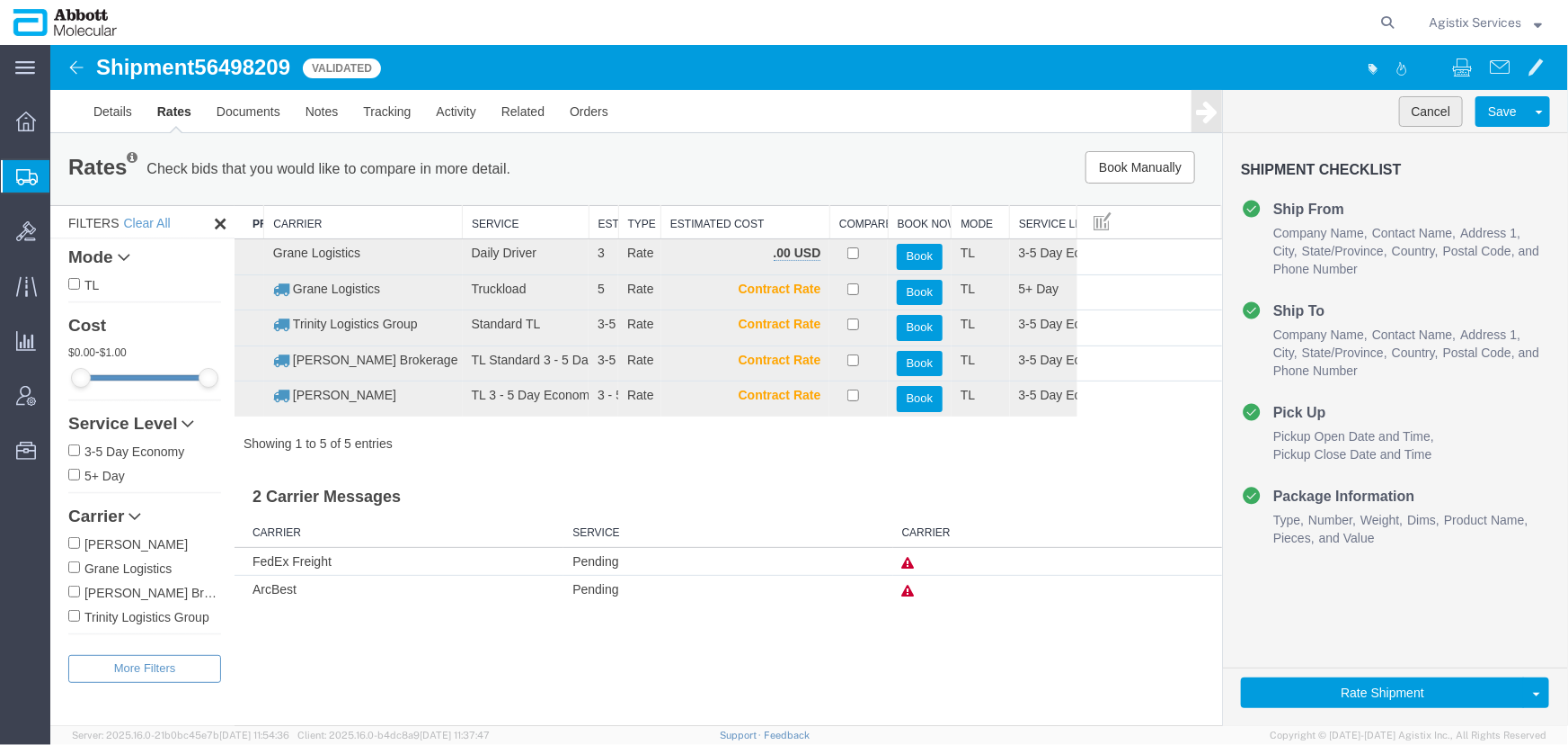
click at [1432, 110] on button "Cancel" at bounding box center [1431, 110] width 65 height 31
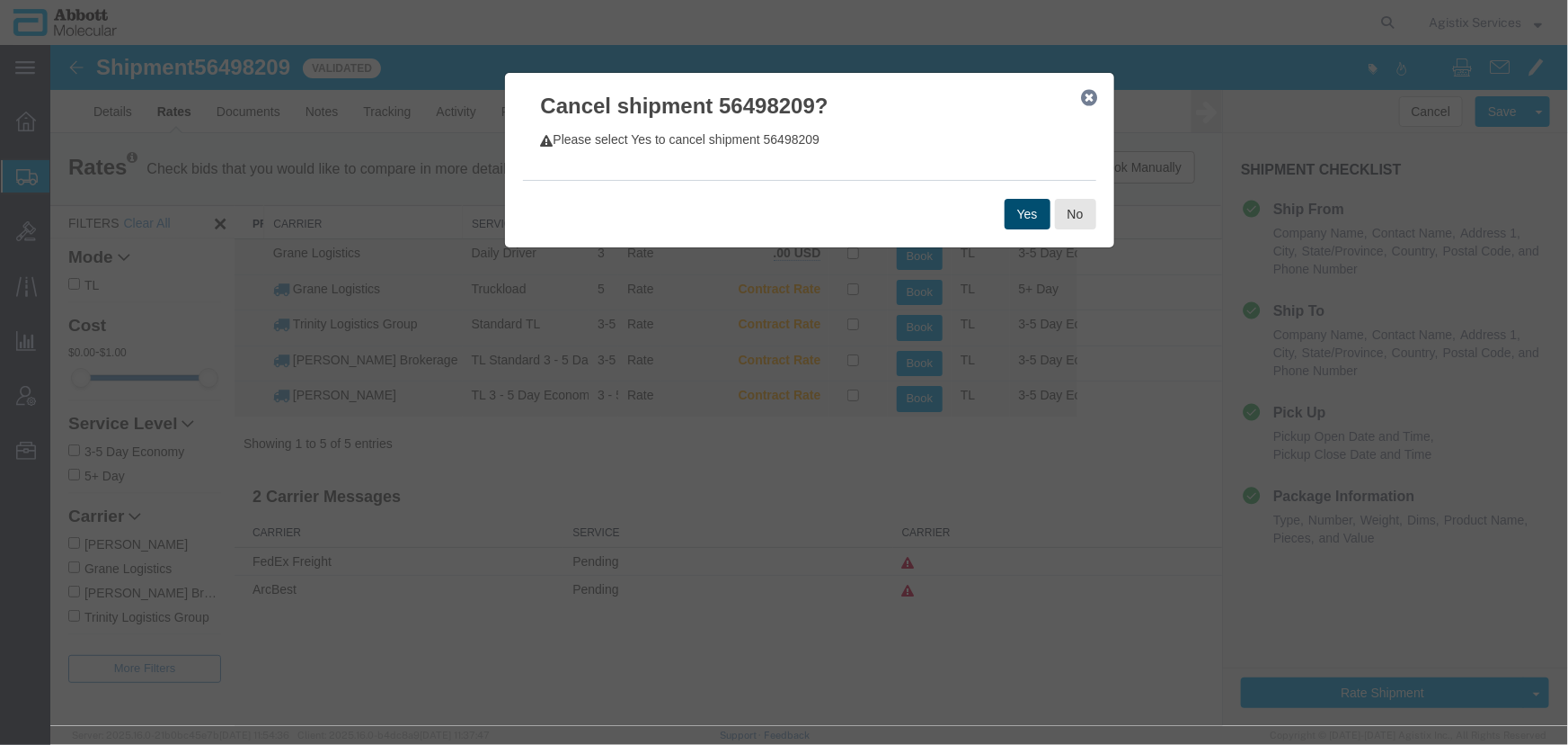
click at [1028, 207] on button "Yes" at bounding box center [1027, 212] width 45 height 31
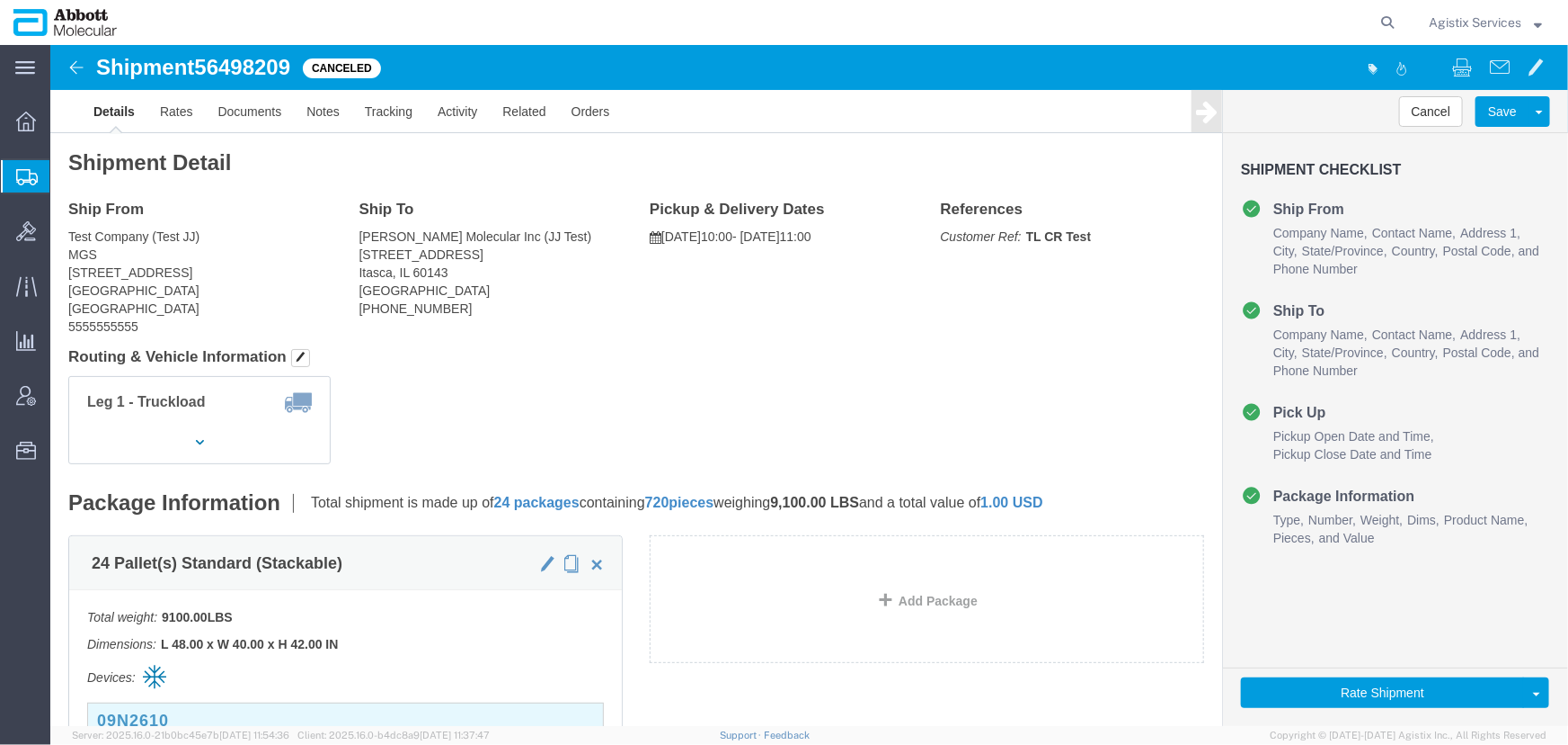
click at [1485, 25] on span "Agistix Services" at bounding box center [1475, 23] width 93 height 20
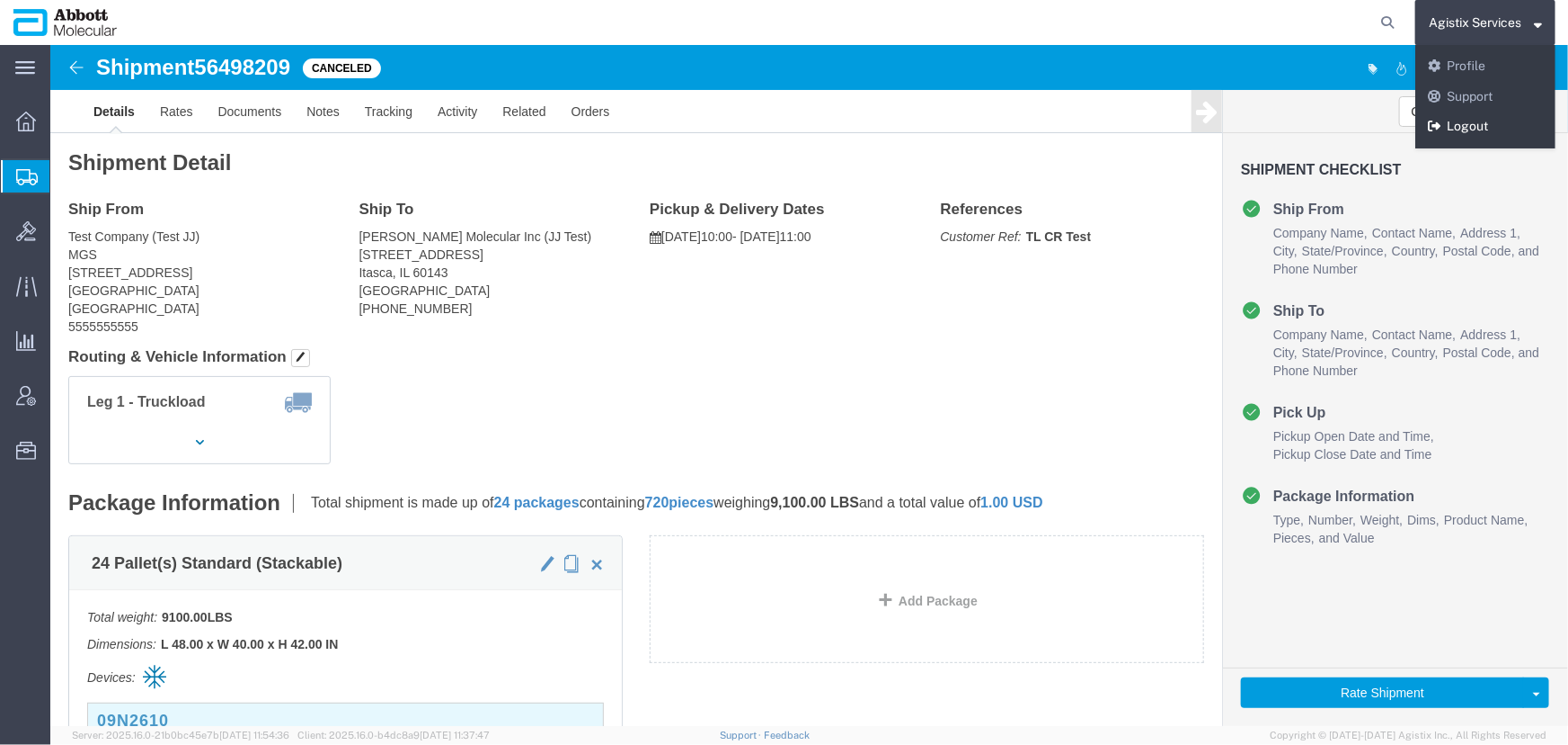
click at [1466, 115] on link "Logout" at bounding box center [1485, 126] width 140 height 31
